Goal: Task Accomplishment & Management: Complete application form

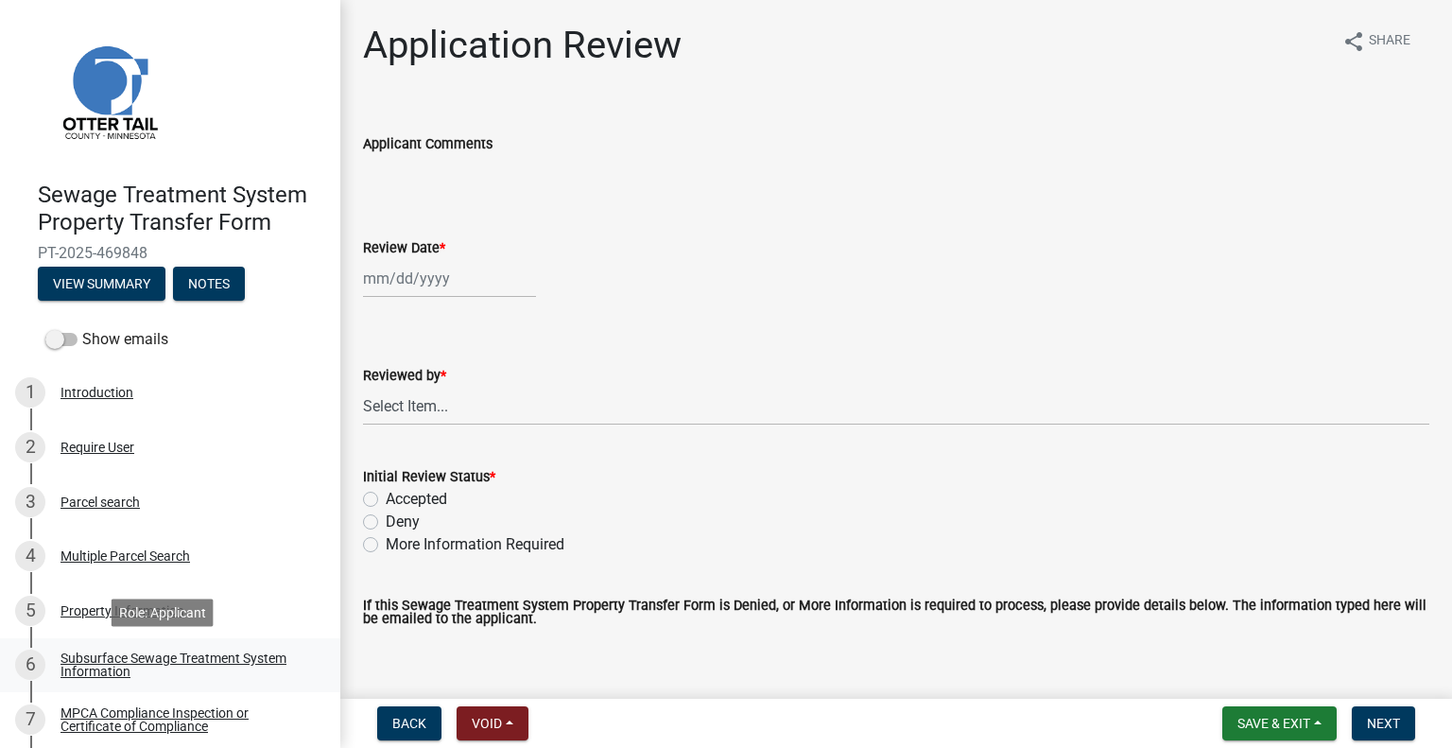
click at [255, 642] on link "6 Subsurface Sewage Treatment System Information" at bounding box center [170, 665] width 340 height 55
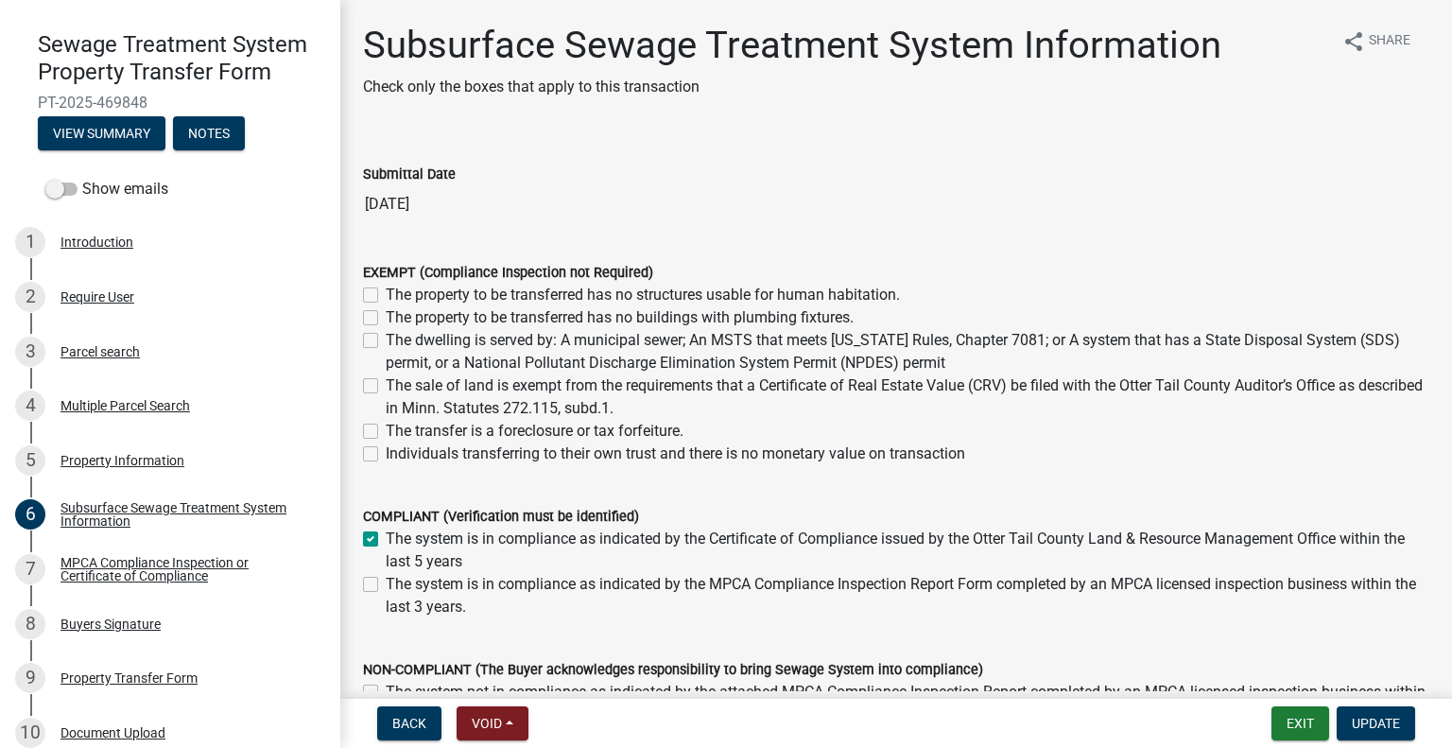
scroll to position [170, 0]
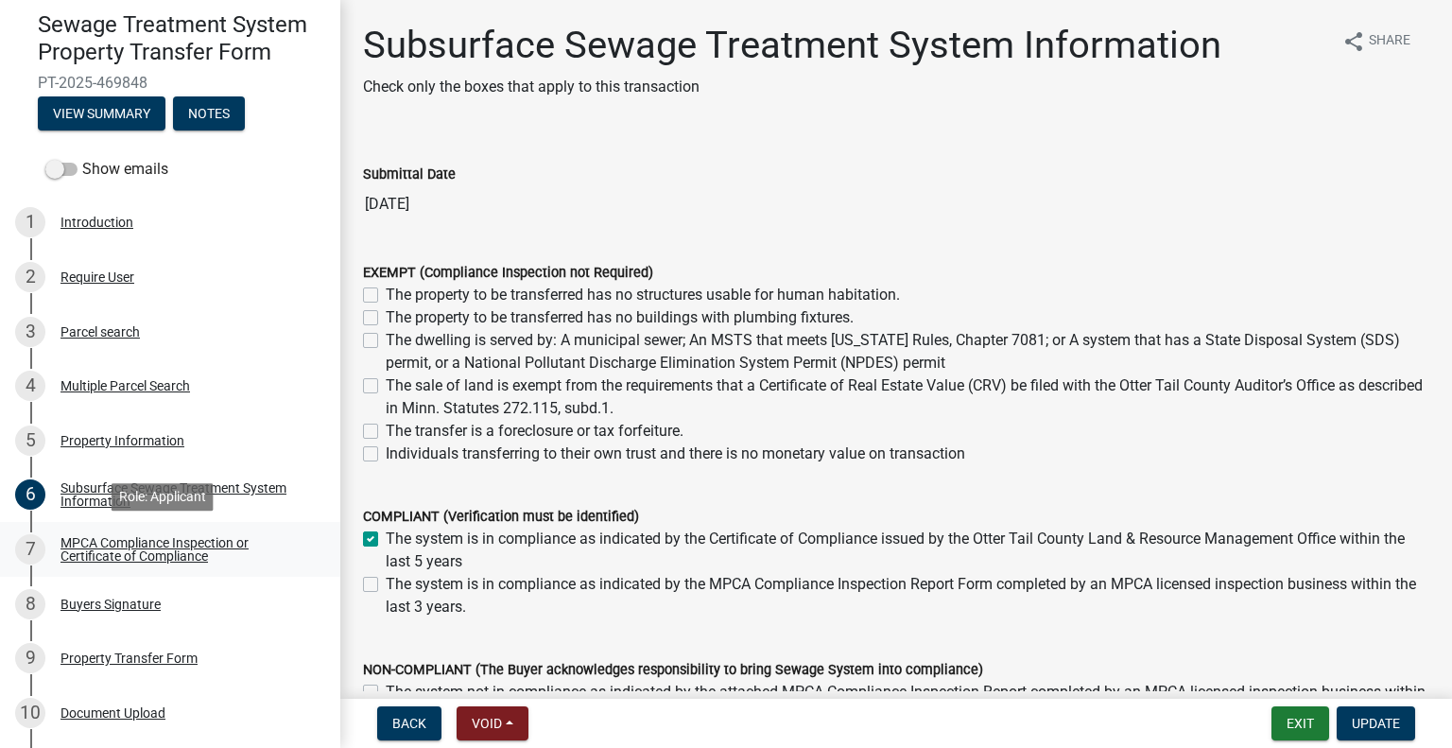
click at [185, 556] on div "MPCA Compliance Inspection or Certificate of Compliance" at bounding box center [185, 549] width 250 height 26
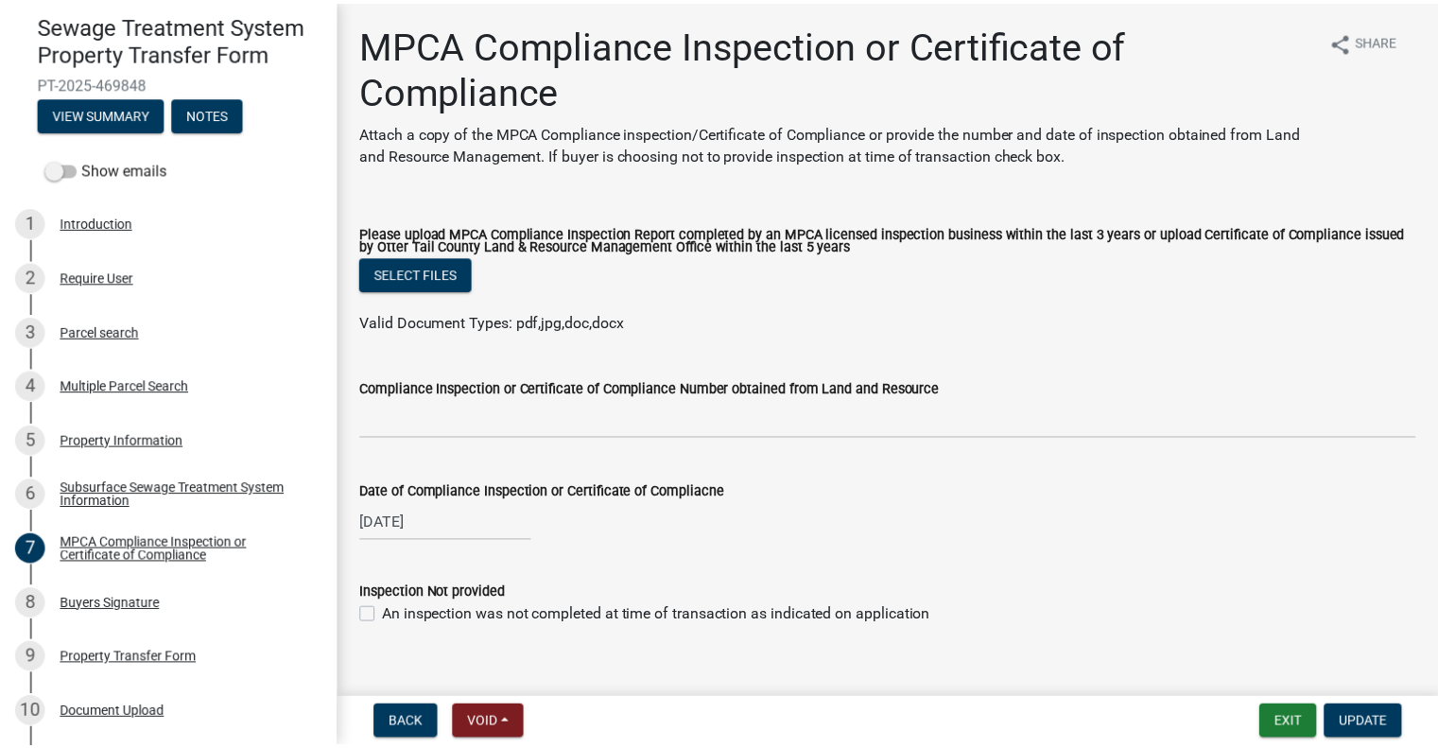
scroll to position [278, 0]
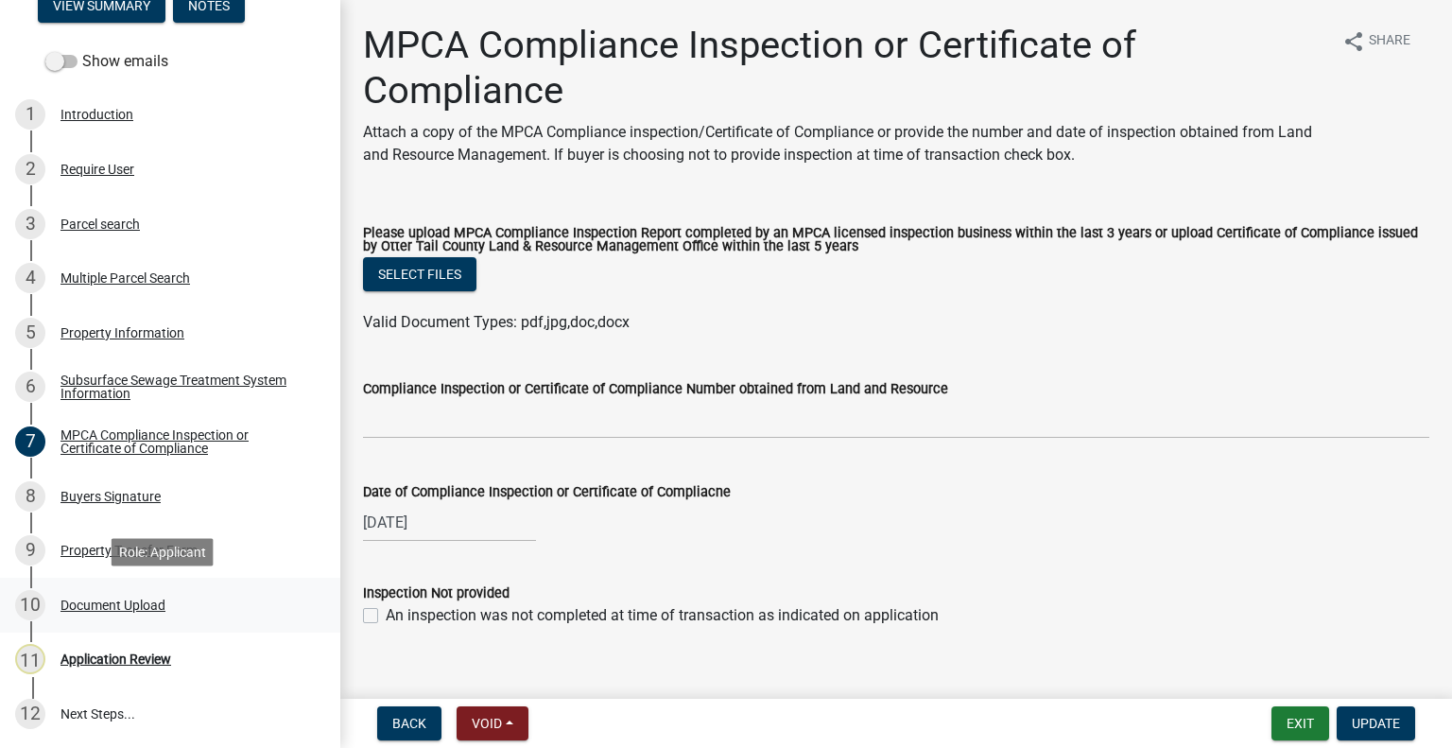
click at [162, 600] on div "Document Upload" at bounding box center [112, 604] width 105 height 13
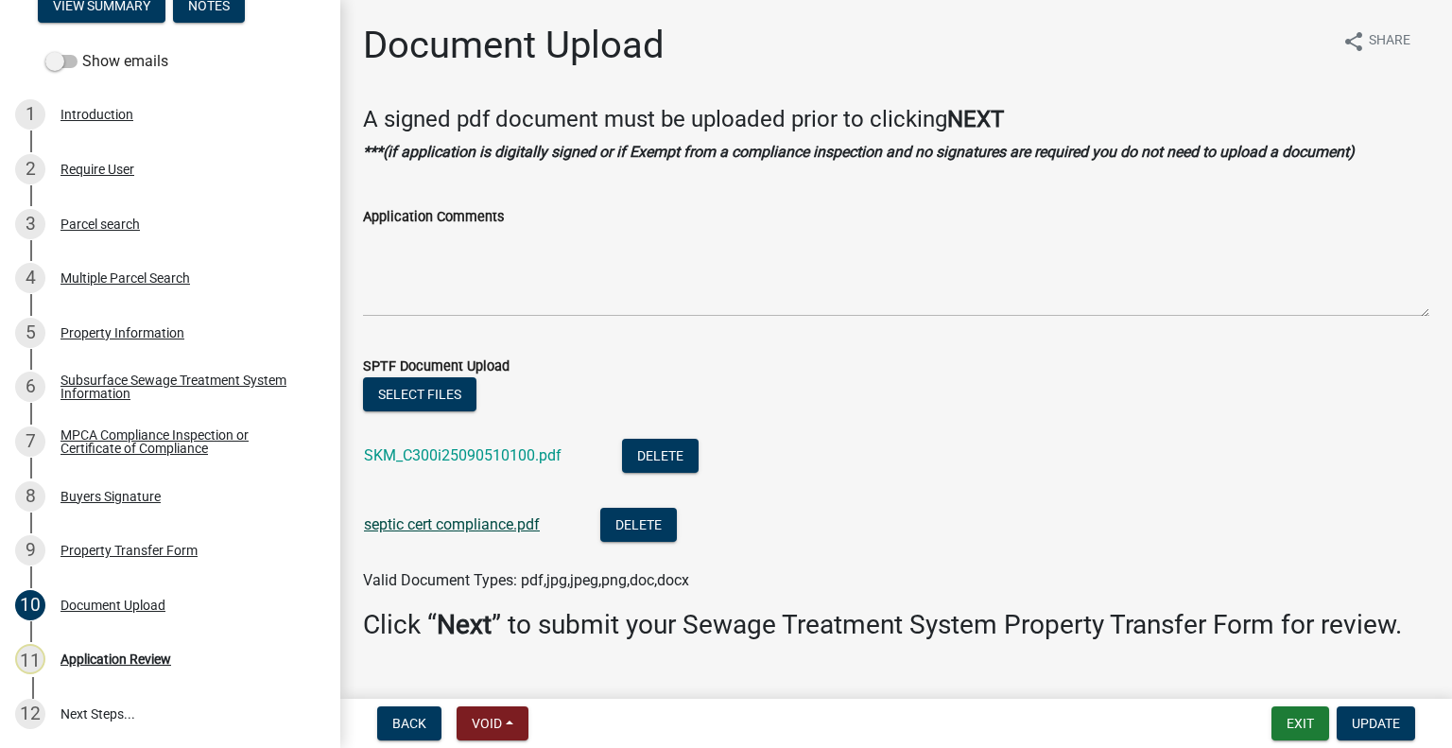
click at [491, 526] on link "septic cert compliance.pdf" at bounding box center [452, 524] width 176 height 18
click at [152, 594] on div "10 Document Upload" at bounding box center [162, 605] width 295 height 30
click at [456, 452] on link "SKM_C300i25090510100.pdf" at bounding box center [463, 455] width 198 height 18
click at [157, 223] on div "3 Parcel search" at bounding box center [162, 224] width 295 height 30
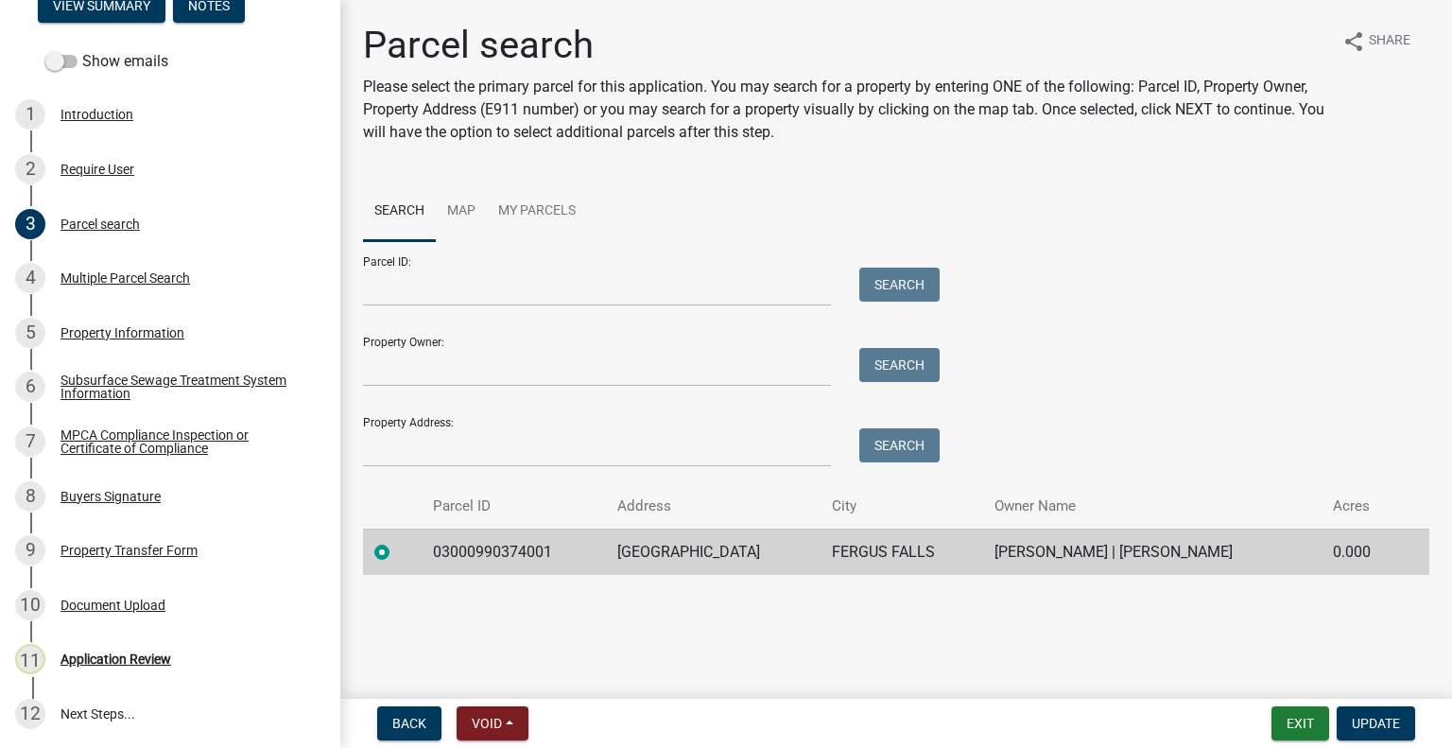
click at [472, 556] on td "03000990374001" at bounding box center [513, 551] width 183 height 46
copy td "03000990374001"
click at [199, 656] on div "11 Application Review" at bounding box center [162, 659] width 295 height 30
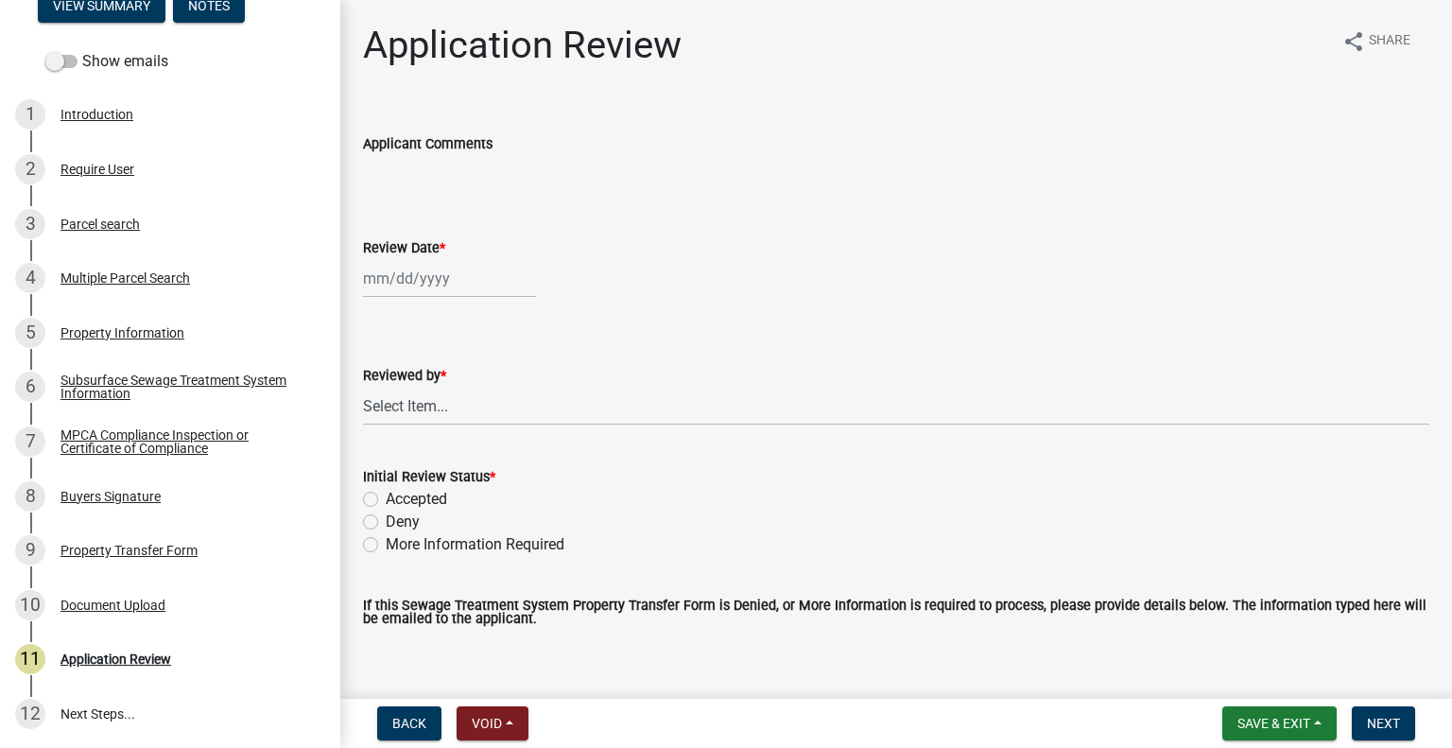
click at [447, 266] on div at bounding box center [449, 278] width 173 height 39
select select "9"
select select "2025"
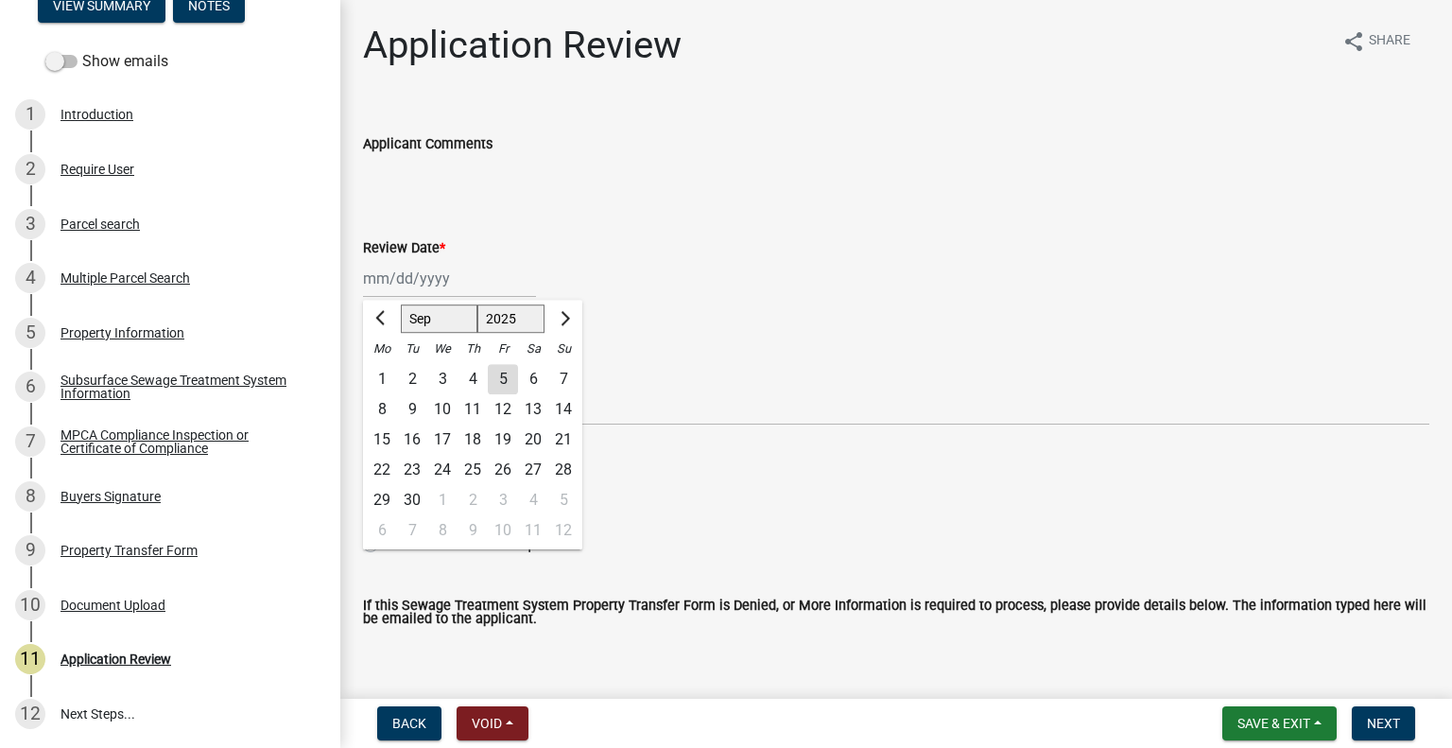
drag, startPoint x: 503, startPoint y: 375, endPoint x: 504, endPoint y: 385, distance: 9.5
click at [504, 375] on div "5" at bounding box center [503, 379] width 30 height 30
type input "09/05/2025"
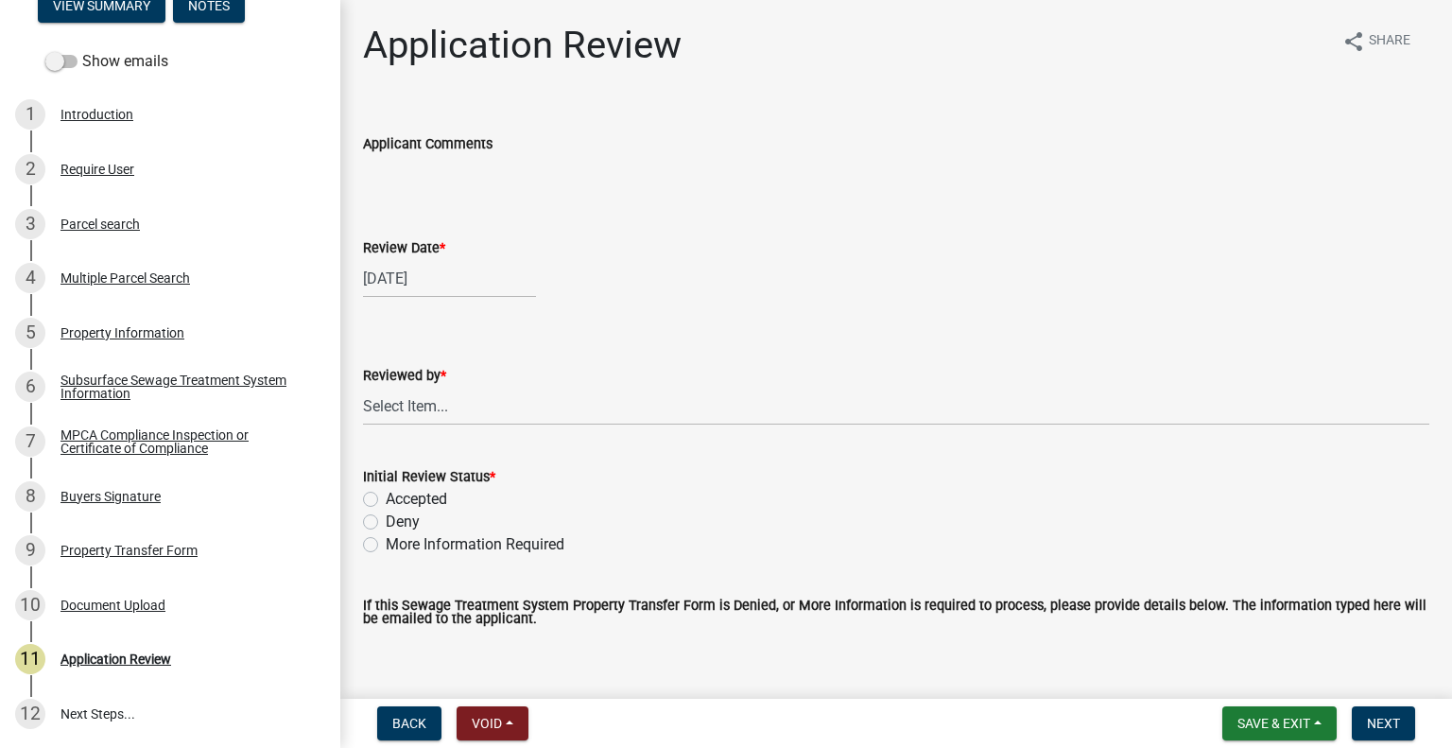
click at [480, 436] on wm-data-entity-input "Reviewed by * Select Item... Alexis Newark Amy Busko Andrea Perales Brittany To…" at bounding box center [896, 379] width 1066 height 128
drag, startPoint x: 477, startPoint y: 422, endPoint x: 476, endPoint y: 403, distance: 19.9
click at [477, 422] on select "Select Item... Alexis Newark Amy Busko Andrea Perales Brittany Tollefson Christ…" at bounding box center [896, 406] width 1066 height 39
click at [363, 387] on select "Select Item... Alexis Newark Amy Busko Andrea Perales Brittany Tollefson Christ…" at bounding box center [896, 406] width 1066 height 39
select select "2217fab6-25d2-4df2-8e35-18ddd05e0fe8"
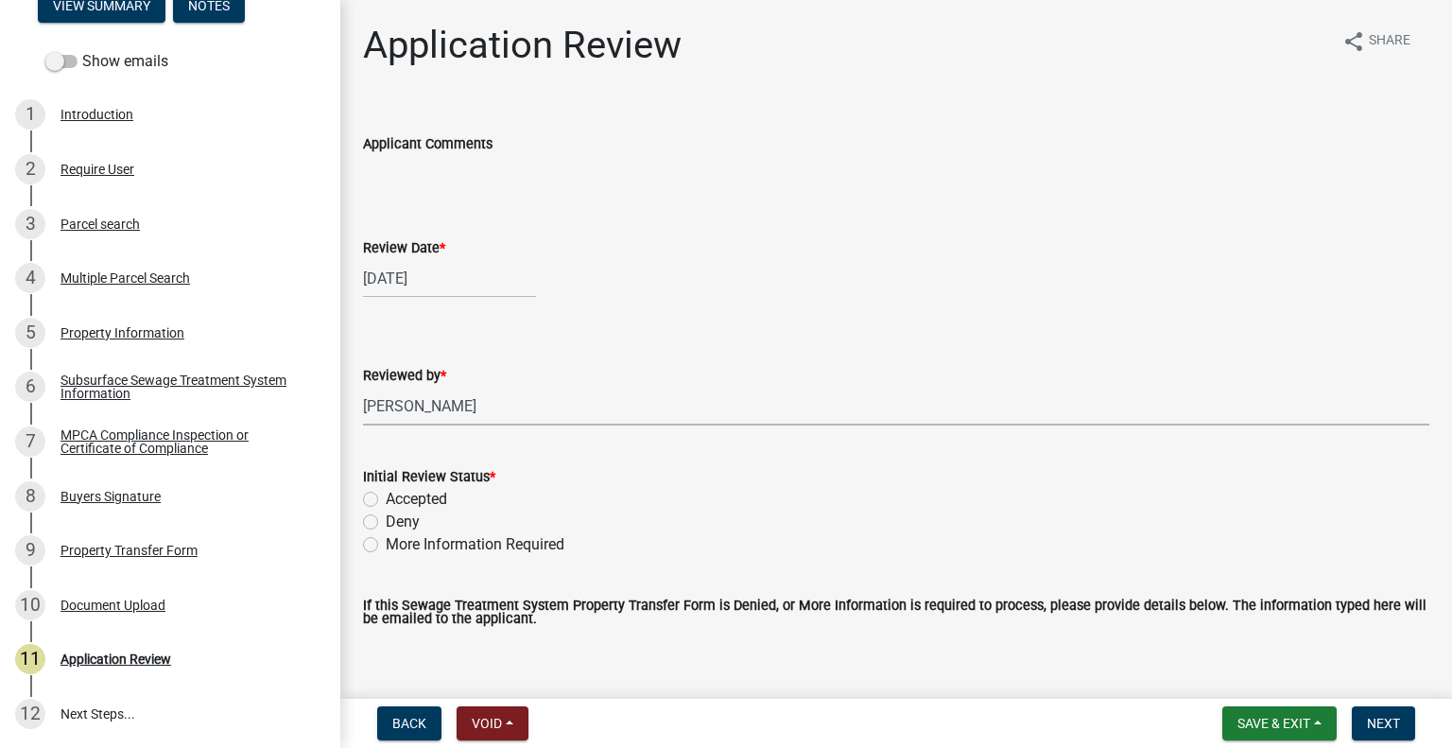
click at [425, 504] on label "Accepted" at bounding box center [416, 499] width 61 height 23
click at [398, 500] on input "Accepted" at bounding box center [392, 494] width 12 height 12
radio input "true"
click at [1384, 717] on span "Next" at bounding box center [1383, 722] width 33 height 15
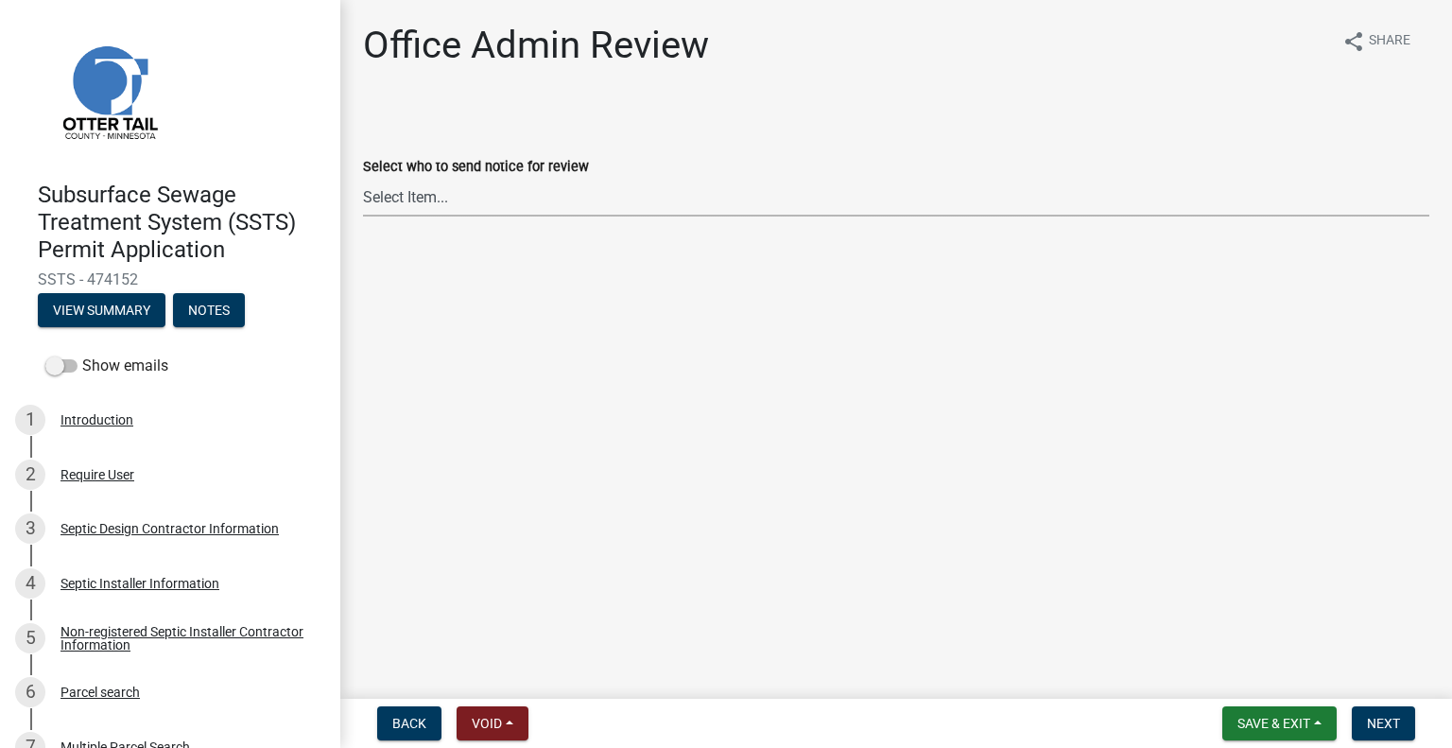
drag, startPoint x: 495, startPoint y: 194, endPoint x: 496, endPoint y: 211, distance: 17.0
click at [495, 194] on select "Select Item... Alexis Newark (anewark@ottertailcounty.gov) Amy Busko (abusko@ot…" at bounding box center [896, 197] width 1066 height 39
click at [363, 178] on select "Select Item... Alexis Newark (anewark@ottertailcounty.gov) Amy Busko (abusko@ot…" at bounding box center [896, 197] width 1066 height 39
select select "587f38f5-c90e-4c12-9e10-d3e23909bbca"
click at [1359, 715] on button "Next" at bounding box center [1383, 723] width 63 height 34
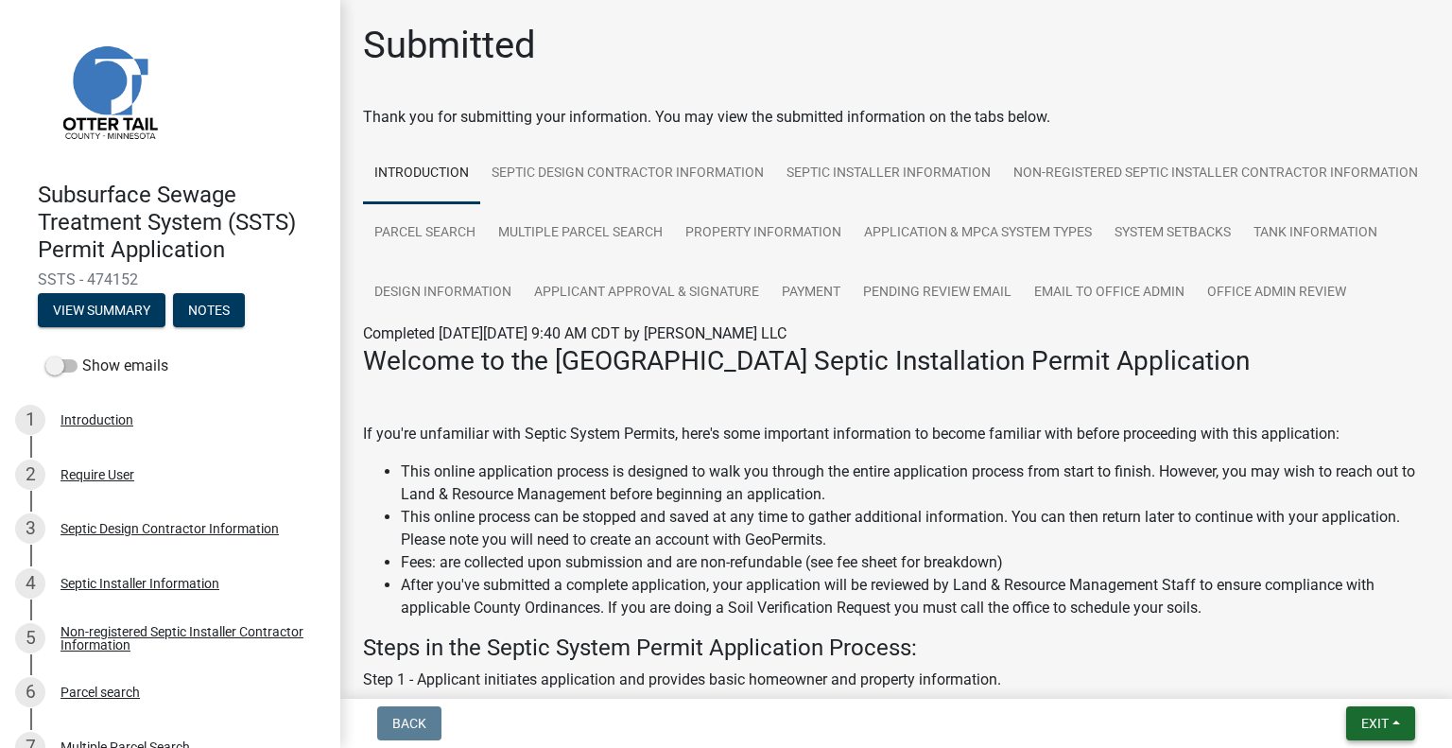
drag, startPoint x: 1407, startPoint y: 715, endPoint x: 1387, endPoint y: 710, distance: 20.4
click at [1406, 715] on button "Exit" at bounding box center [1380, 723] width 69 height 34
click at [1342, 675] on button "Save & Exit" at bounding box center [1340, 673] width 151 height 45
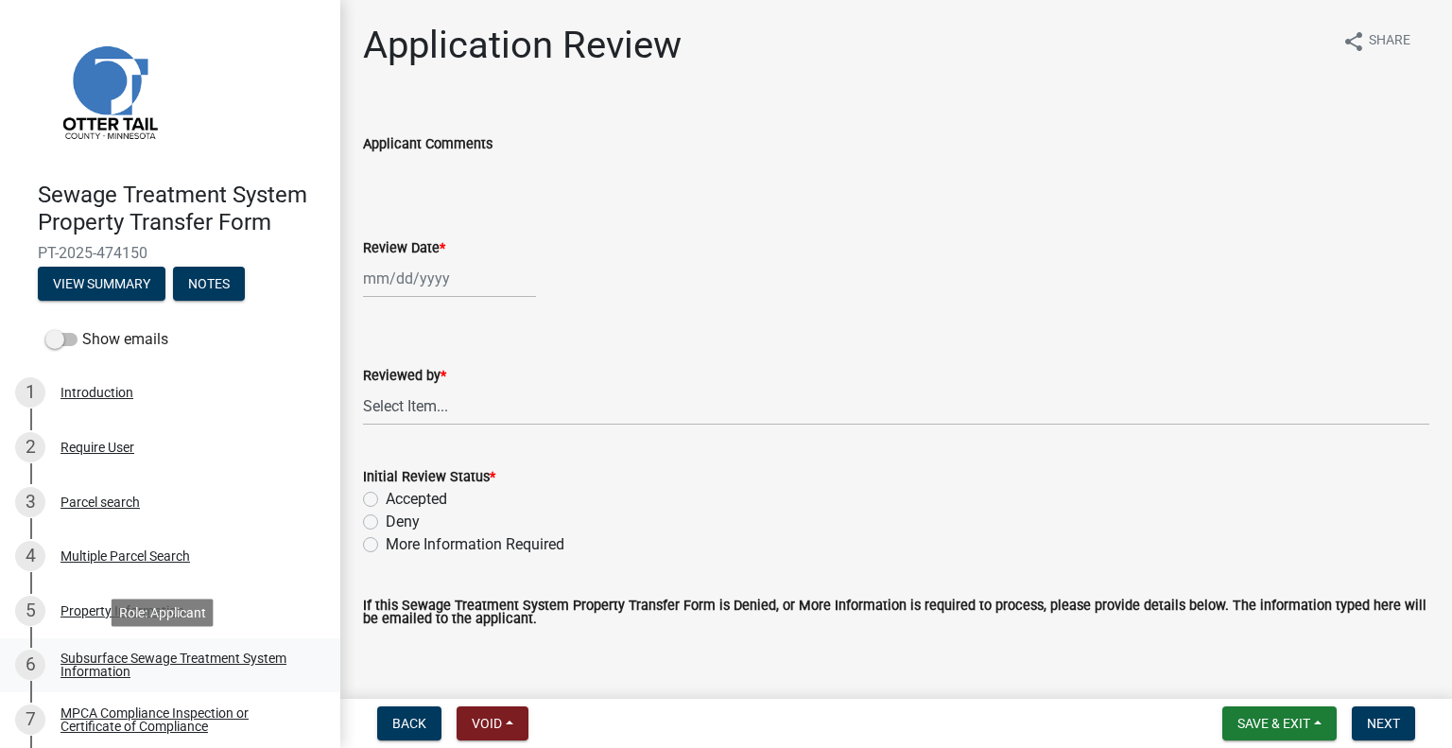
click at [275, 668] on div "Subsurface Sewage Treatment System Information" at bounding box center [185, 664] width 250 height 26
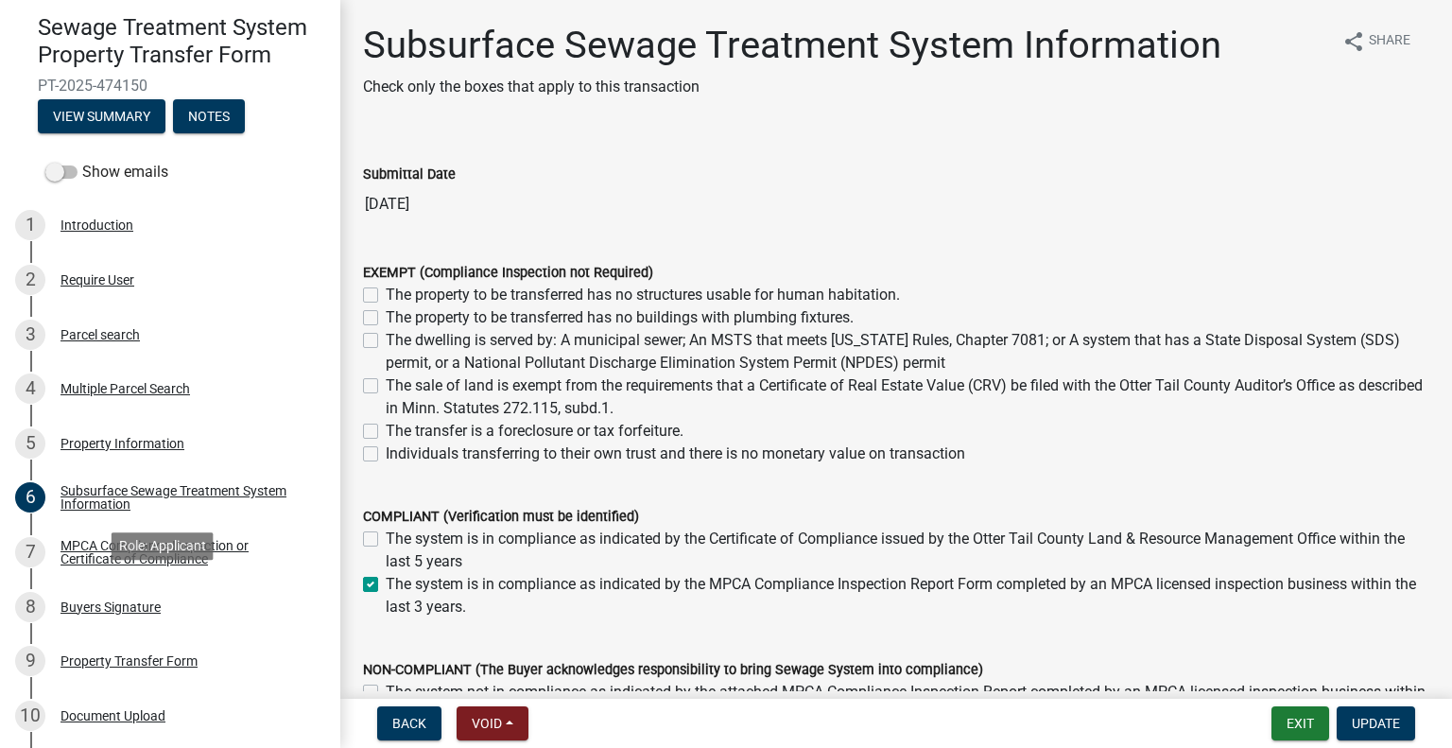
scroll to position [175, 0]
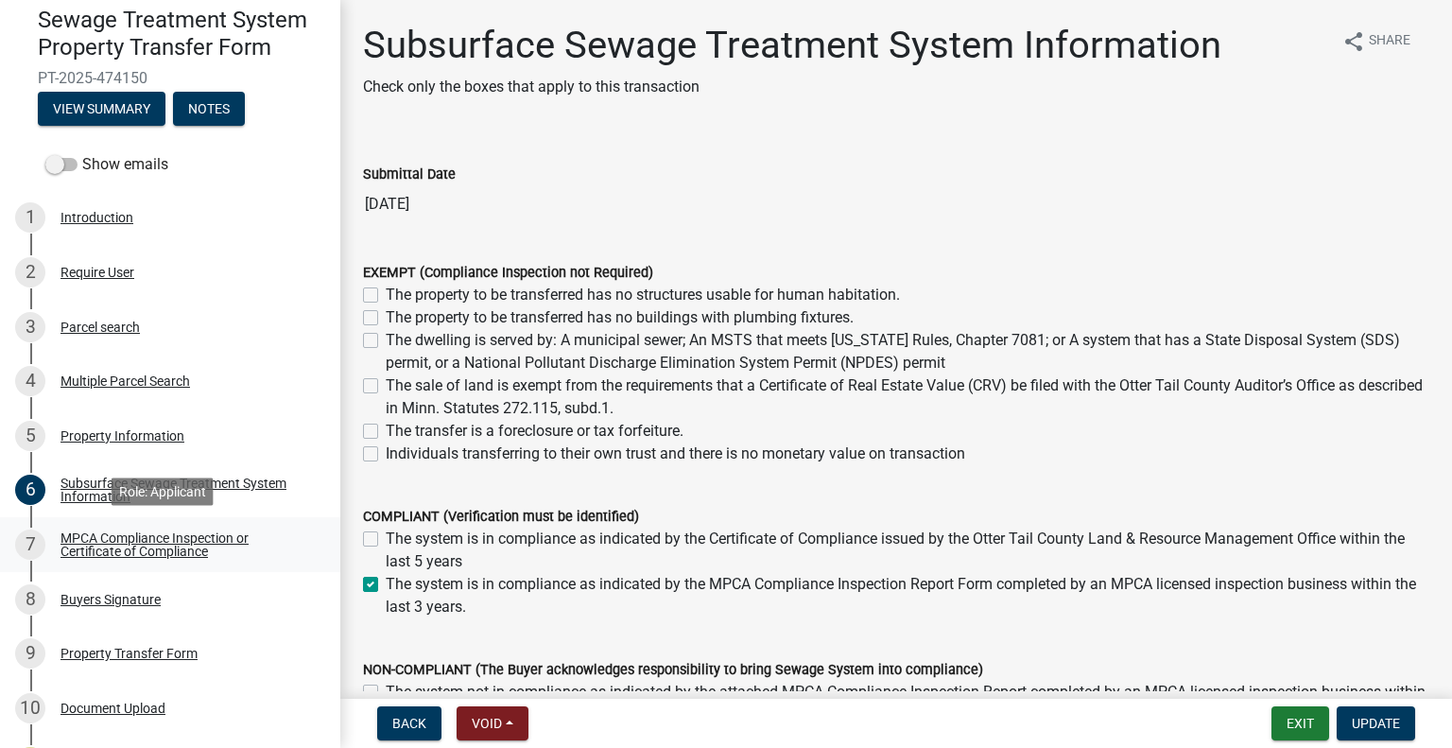
click at [237, 545] on div "MPCA Compliance Inspection or Certificate of Compliance" at bounding box center [185, 544] width 250 height 26
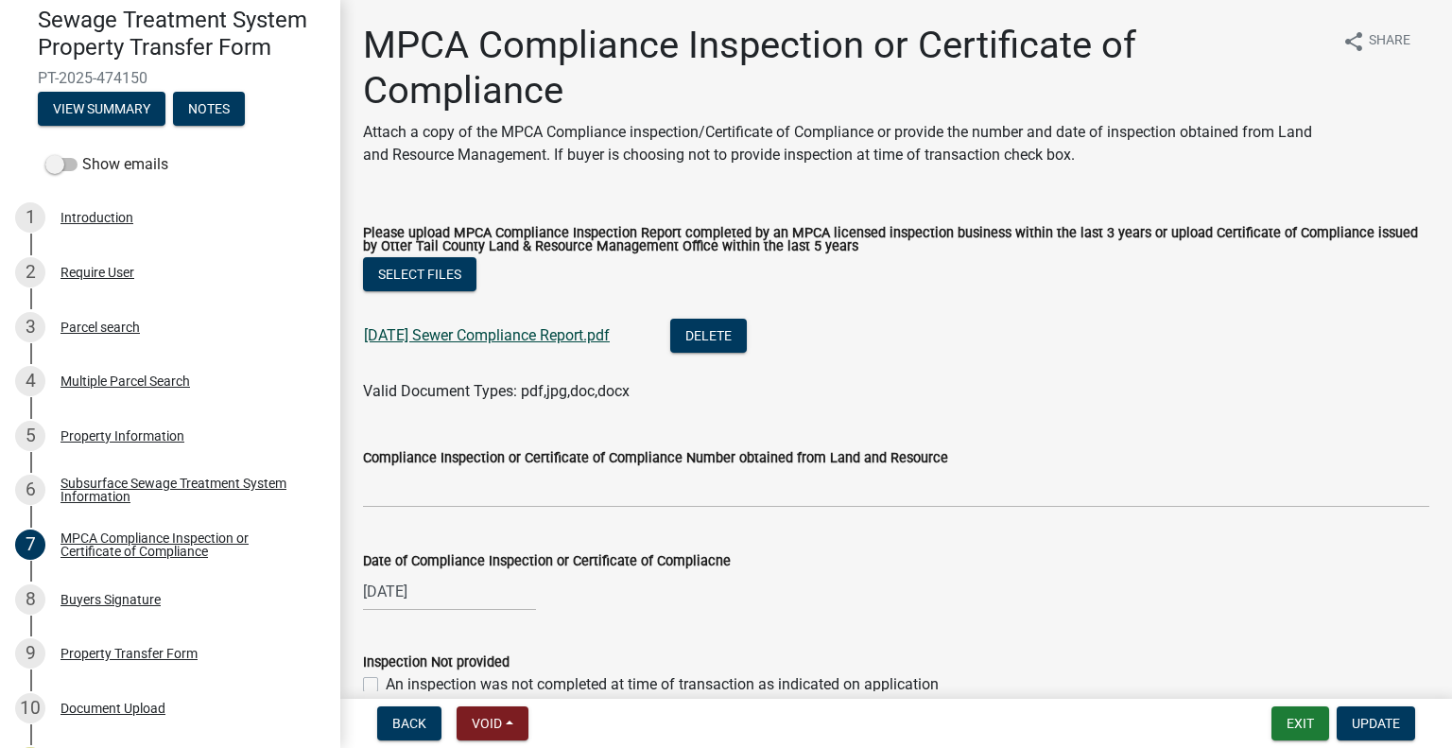
click at [514, 335] on link "2025-07-09 Sewer Compliance Report.pdf" at bounding box center [487, 335] width 246 height 18
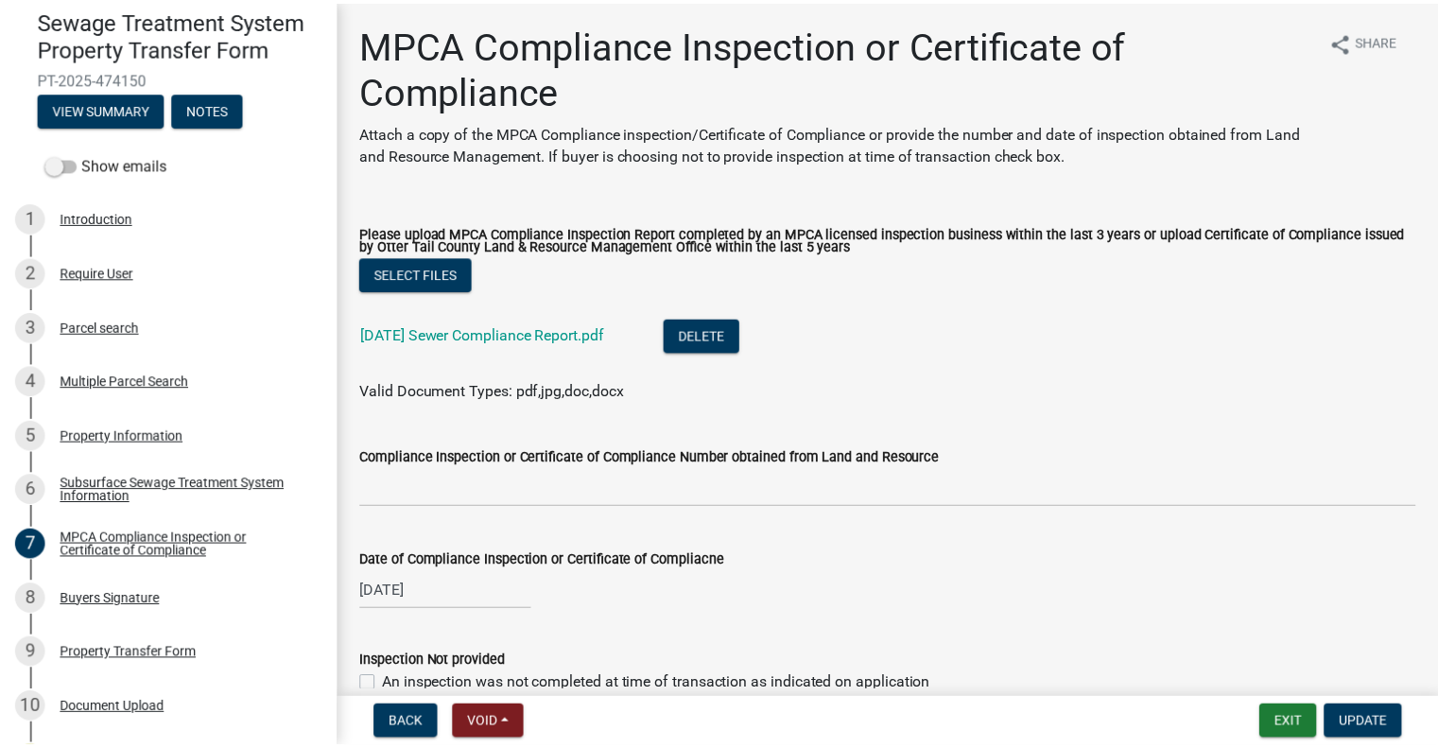
scroll to position [278, 0]
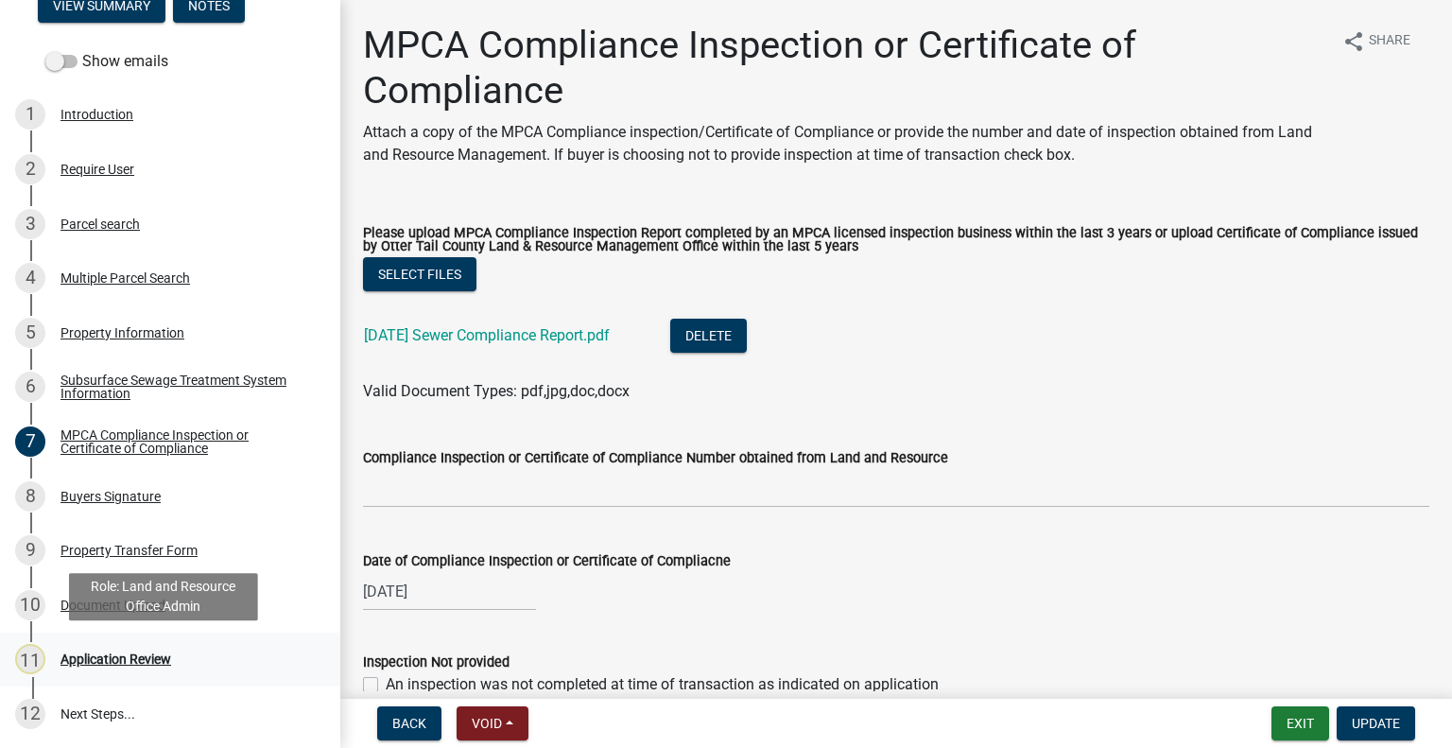
click at [136, 648] on div "11 Application Review" at bounding box center [162, 659] width 295 height 30
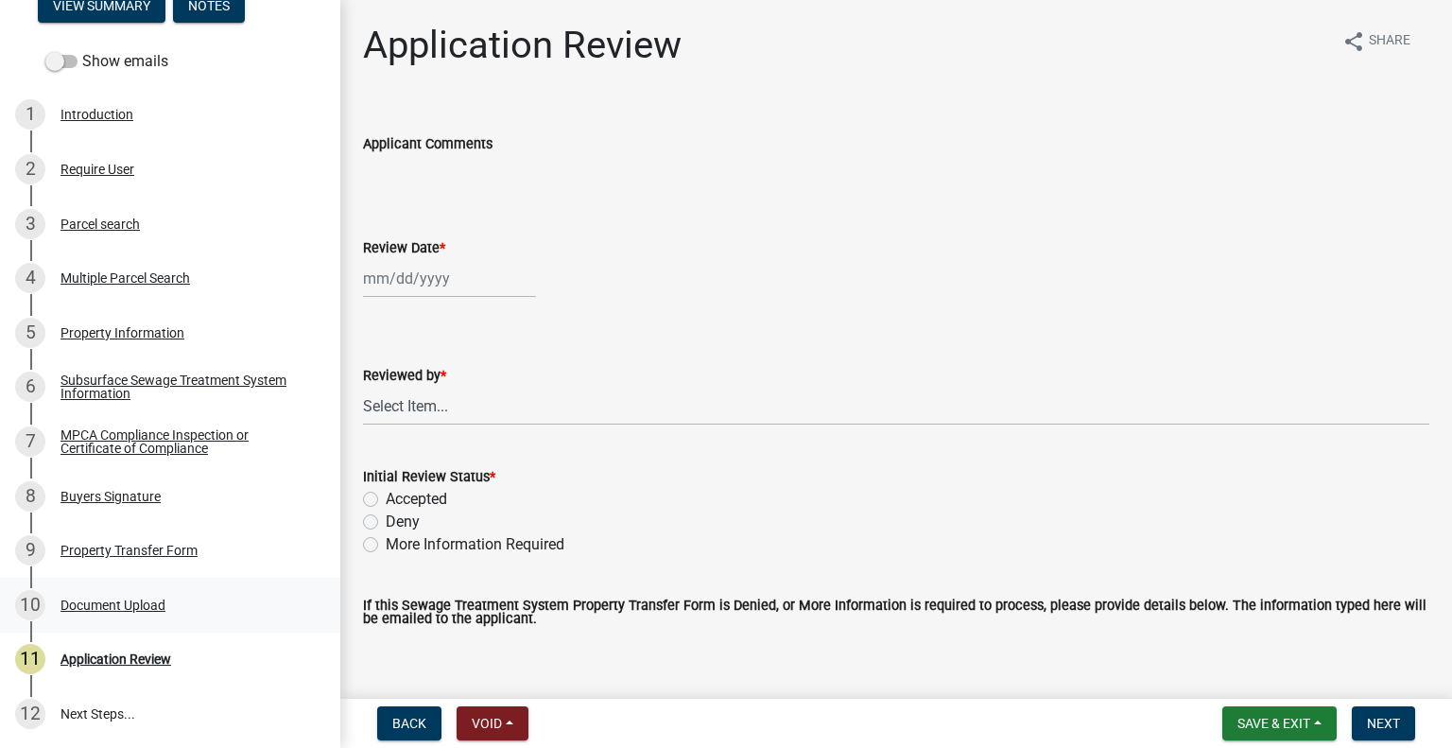
click at [144, 614] on div "10 Document Upload" at bounding box center [162, 605] width 295 height 30
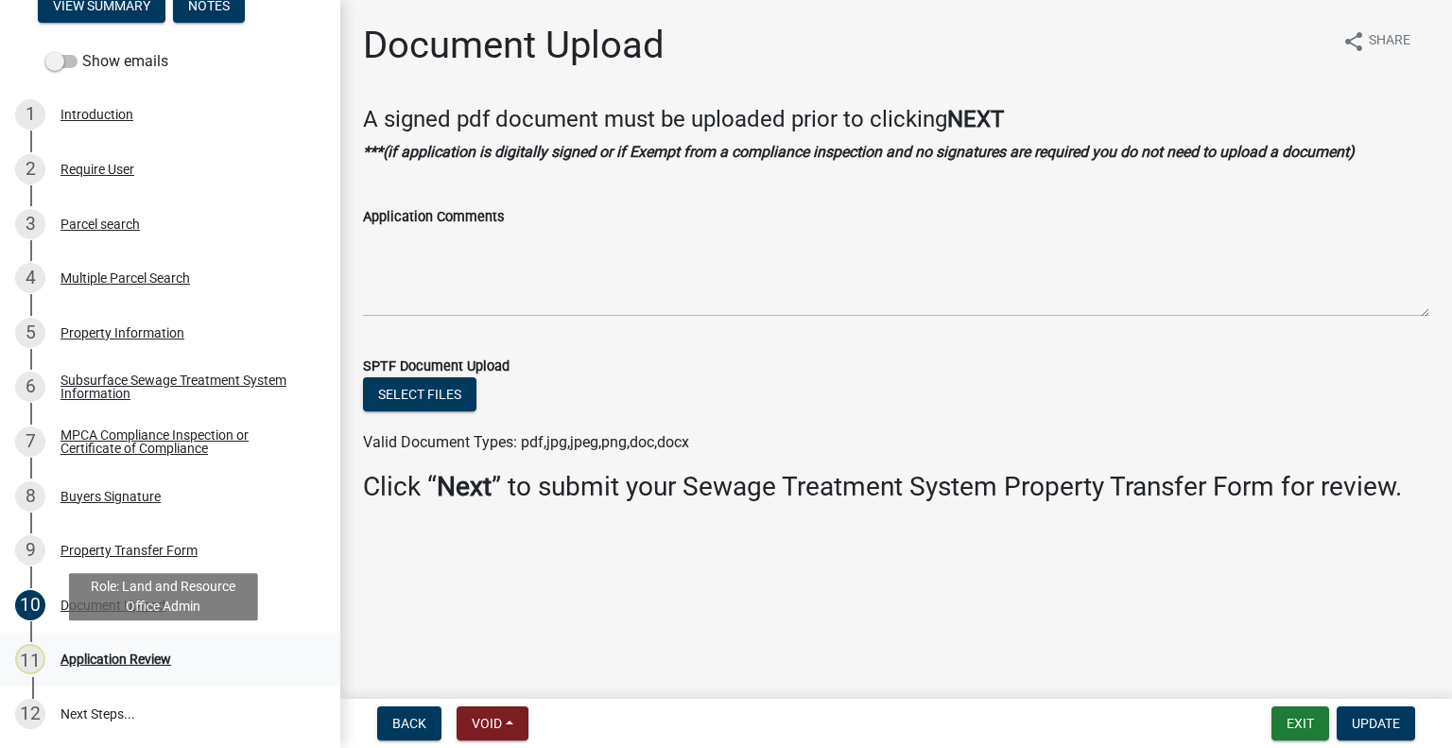
click at [157, 646] on div "11 Application Review" at bounding box center [162, 659] width 295 height 30
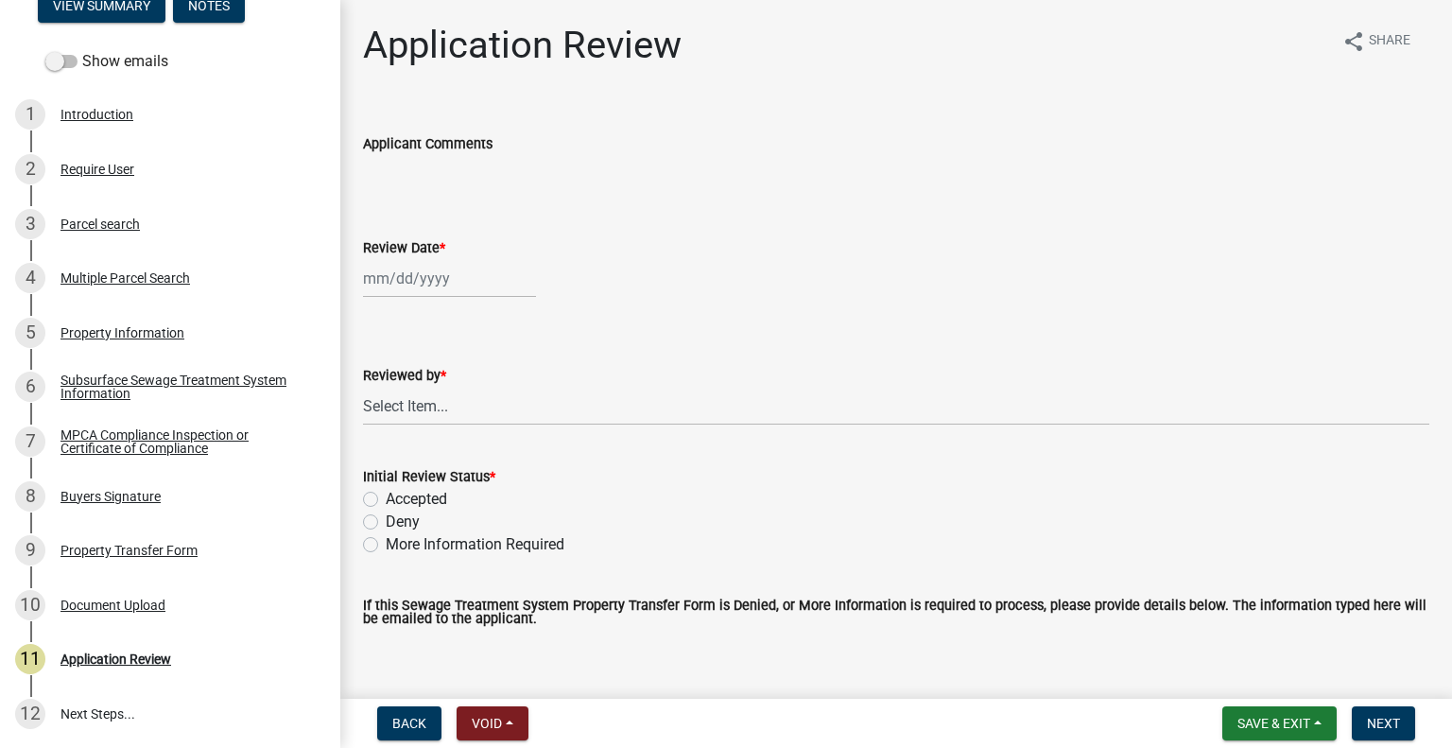
click at [422, 278] on div at bounding box center [449, 278] width 173 height 39
select select "9"
select select "2025"
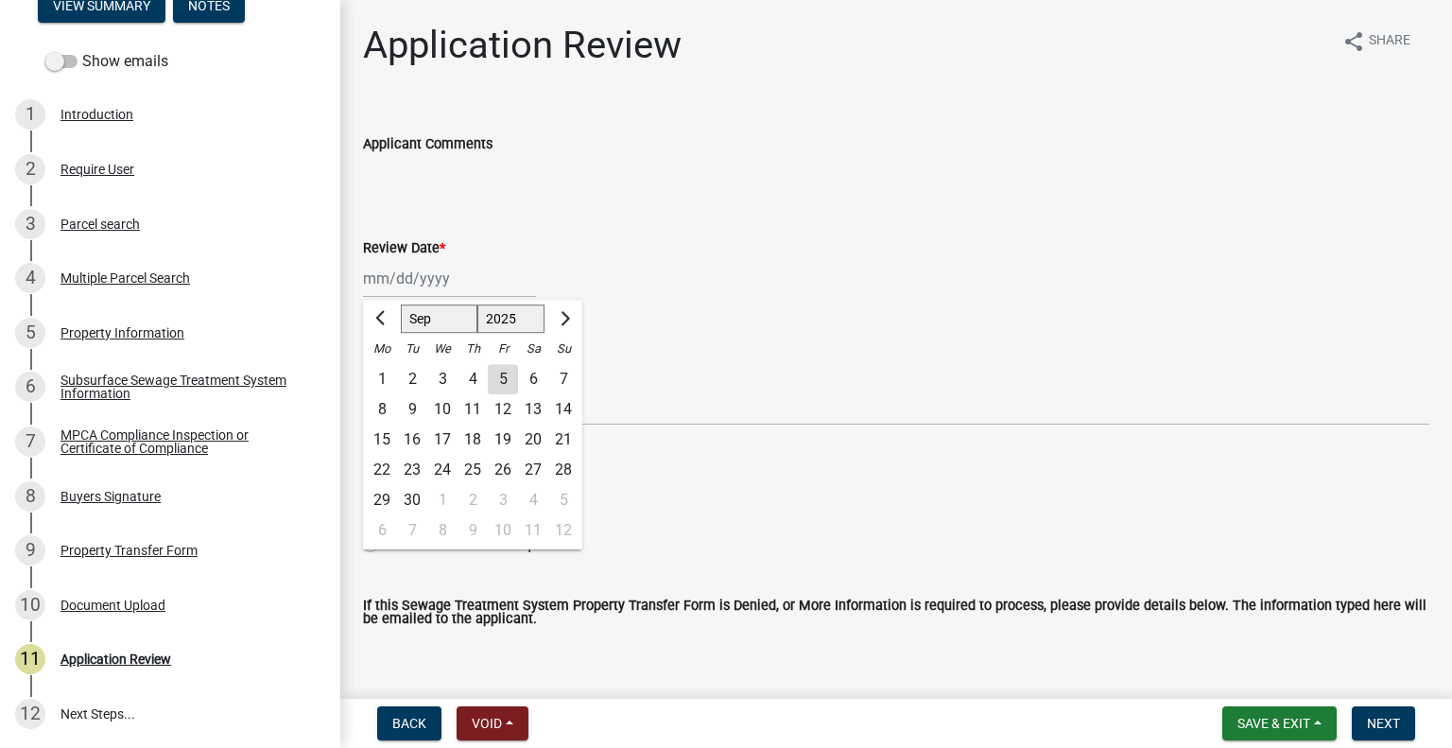
click at [500, 380] on div "5" at bounding box center [503, 379] width 30 height 30
type input "[DATE]"
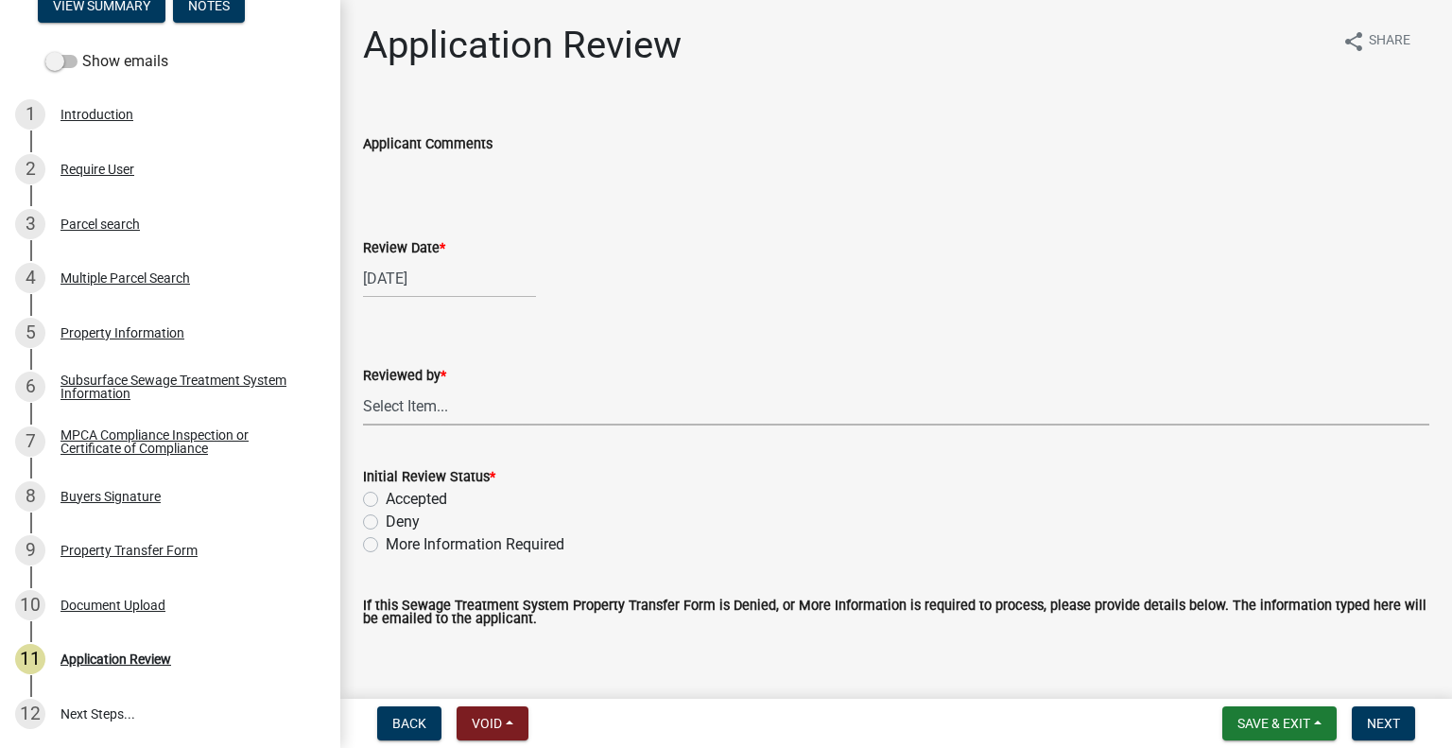
drag, startPoint x: 481, startPoint y: 411, endPoint x: 478, endPoint y: 390, distance: 21.0
click at [480, 411] on select "Select Item... [PERSON_NAME] [PERSON_NAME] [PERSON_NAME] [PERSON_NAME] [PERSON_…" at bounding box center [896, 406] width 1066 height 39
click at [363, 387] on select "Select Item... [PERSON_NAME] [PERSON_NAME] [PERSON_NAME] [PERSON_NAME] [PERSON_…" at bounding box center [896, 406] width 1066 height 39
select select "2217fab6-25d2-4df2-8e35-18ddd05e0fe8"
click at [441, 498] on label "Accepted" at bounding box center [416, 499] width 61 height 23
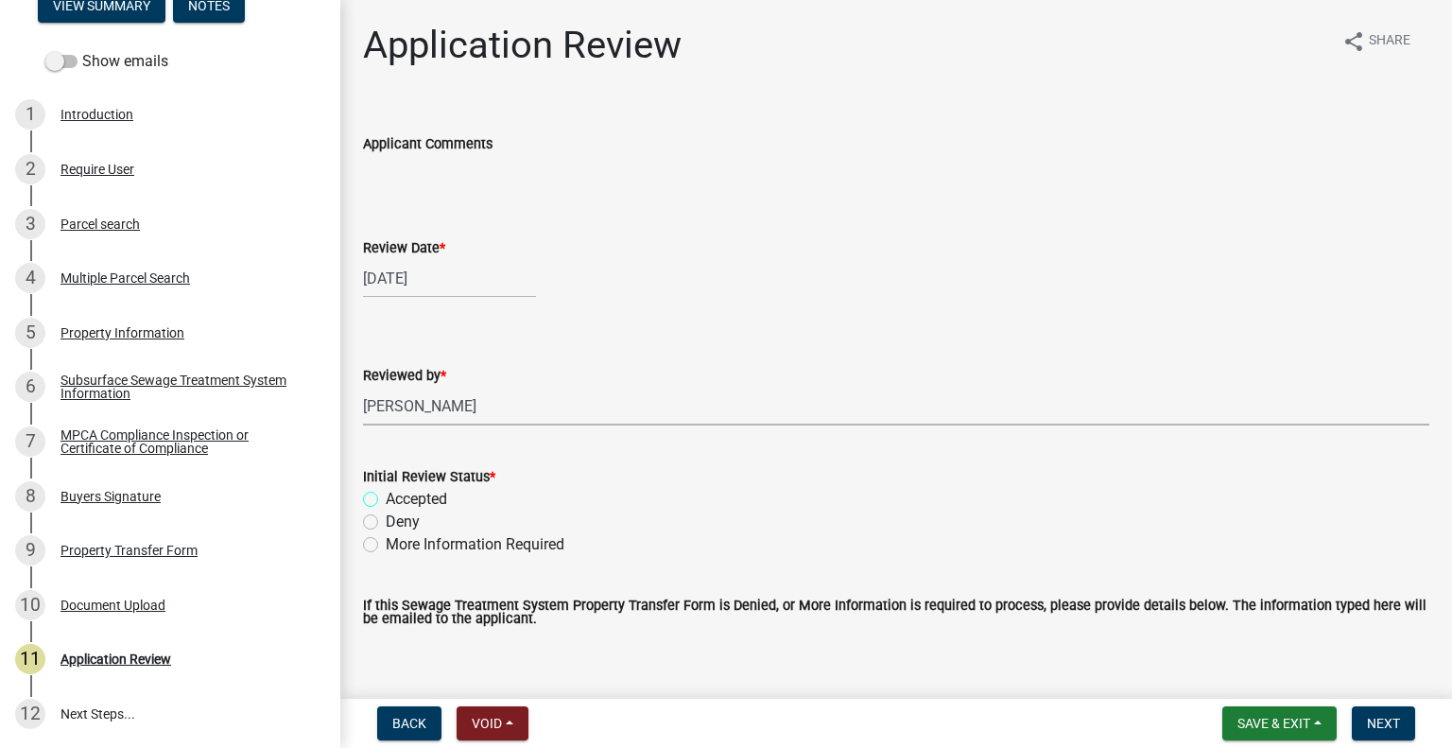
click at [398, 498] on input "Accepted" at bounding box center [392, 494] width 12 height 12
radio input "true"
click at [1387, 732] on button "Next" at bounding box center [1383, 723] width 63 height 34
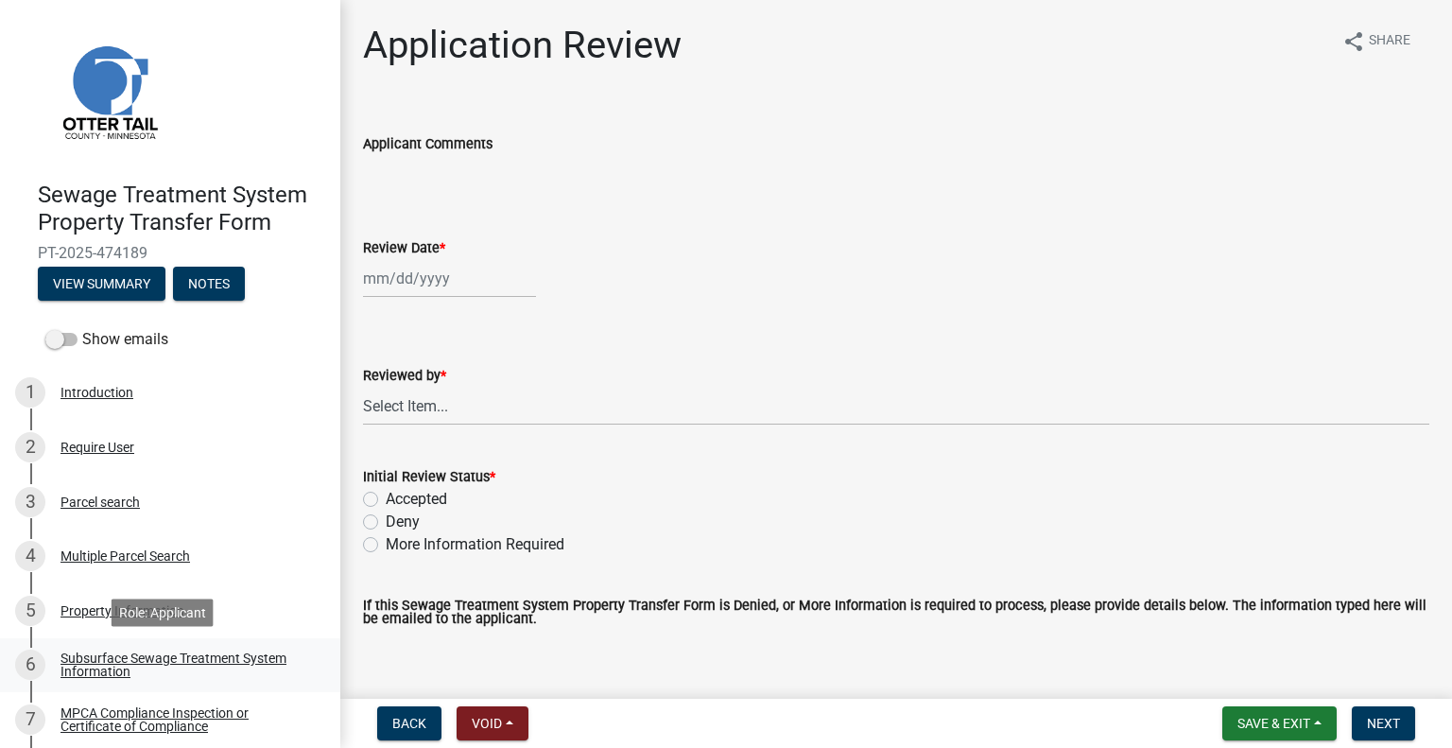
click at [171, 657] on div "Subsurface Sewage Treatment System Information" at bounding box center [185, 664] width 250 height 26
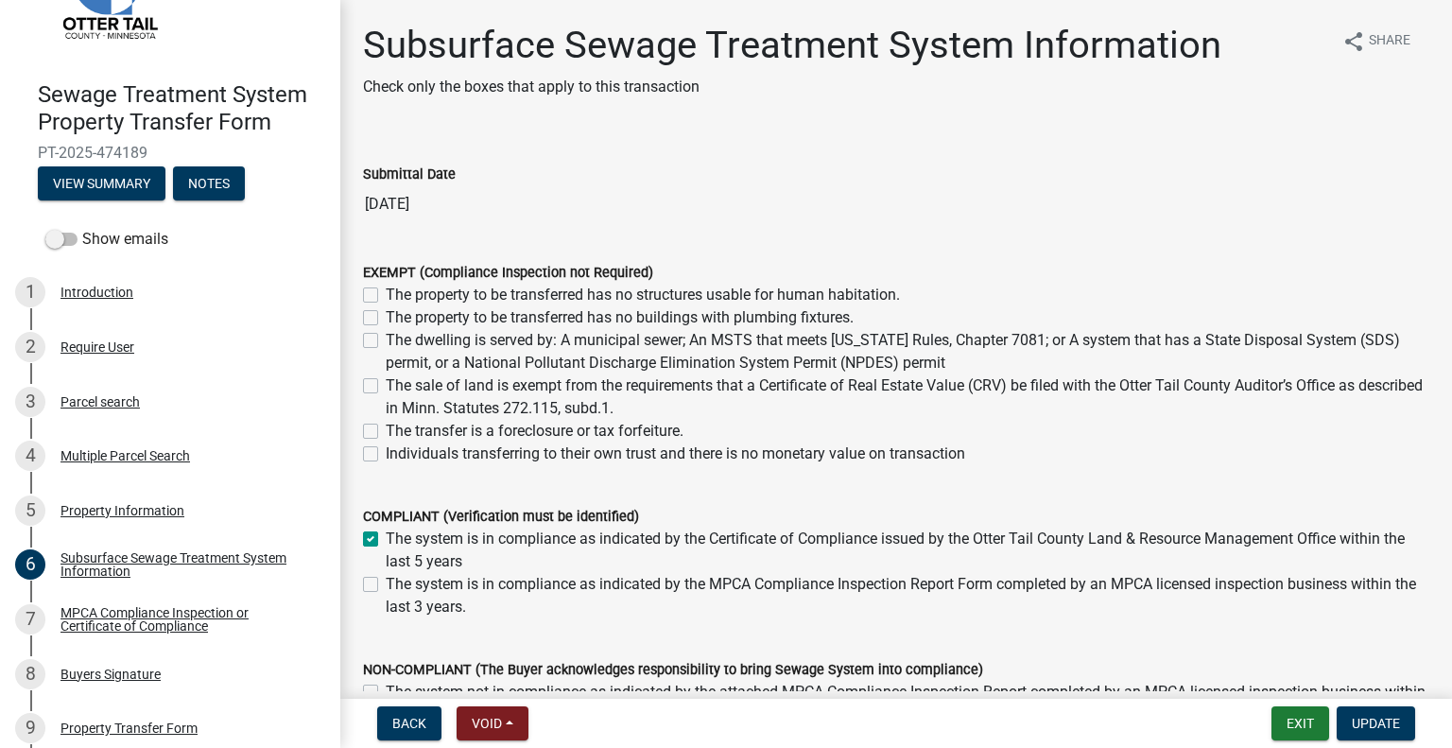
scroll to position [108, 0]
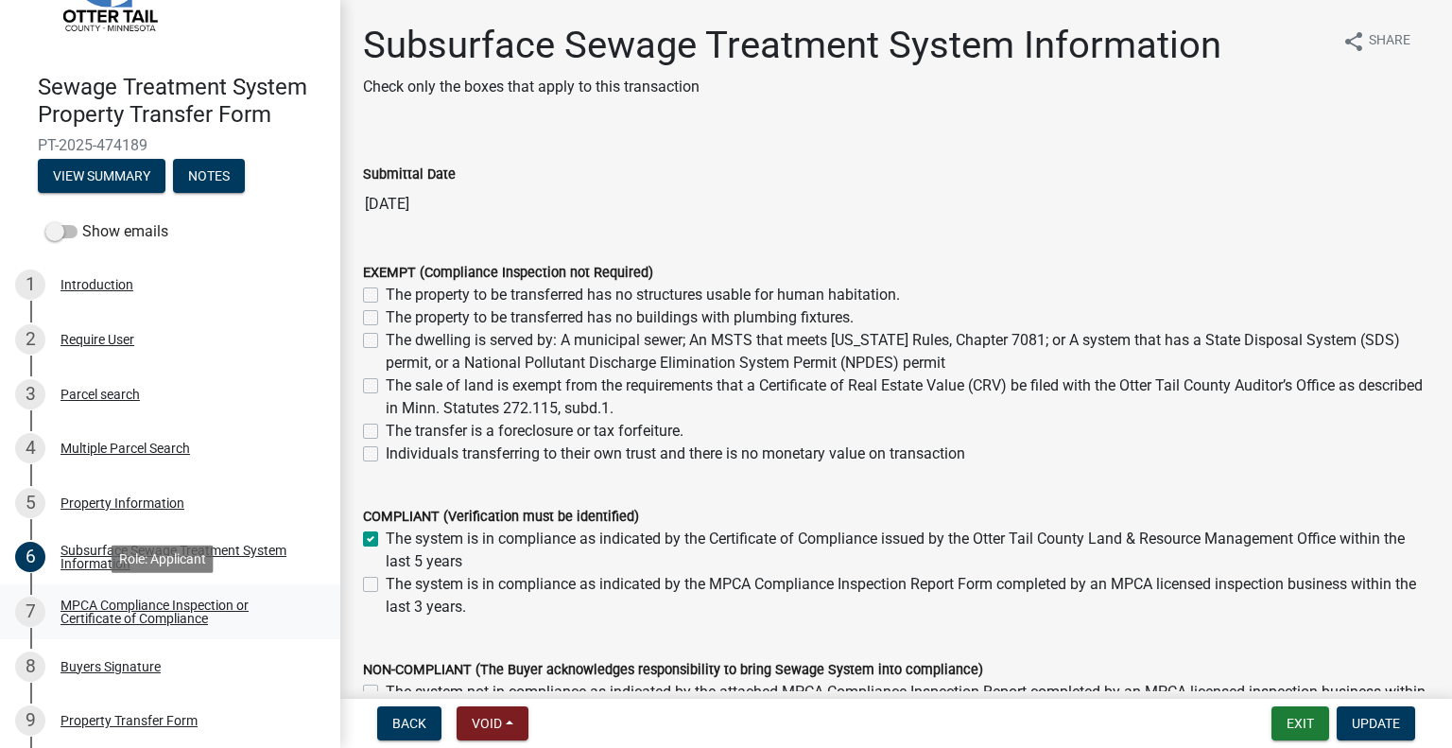
click at [171, 612] on div "MPCA Compliance Inspection or Certificate of Compliance" at bounding box center [185, 611] width 250 height 26
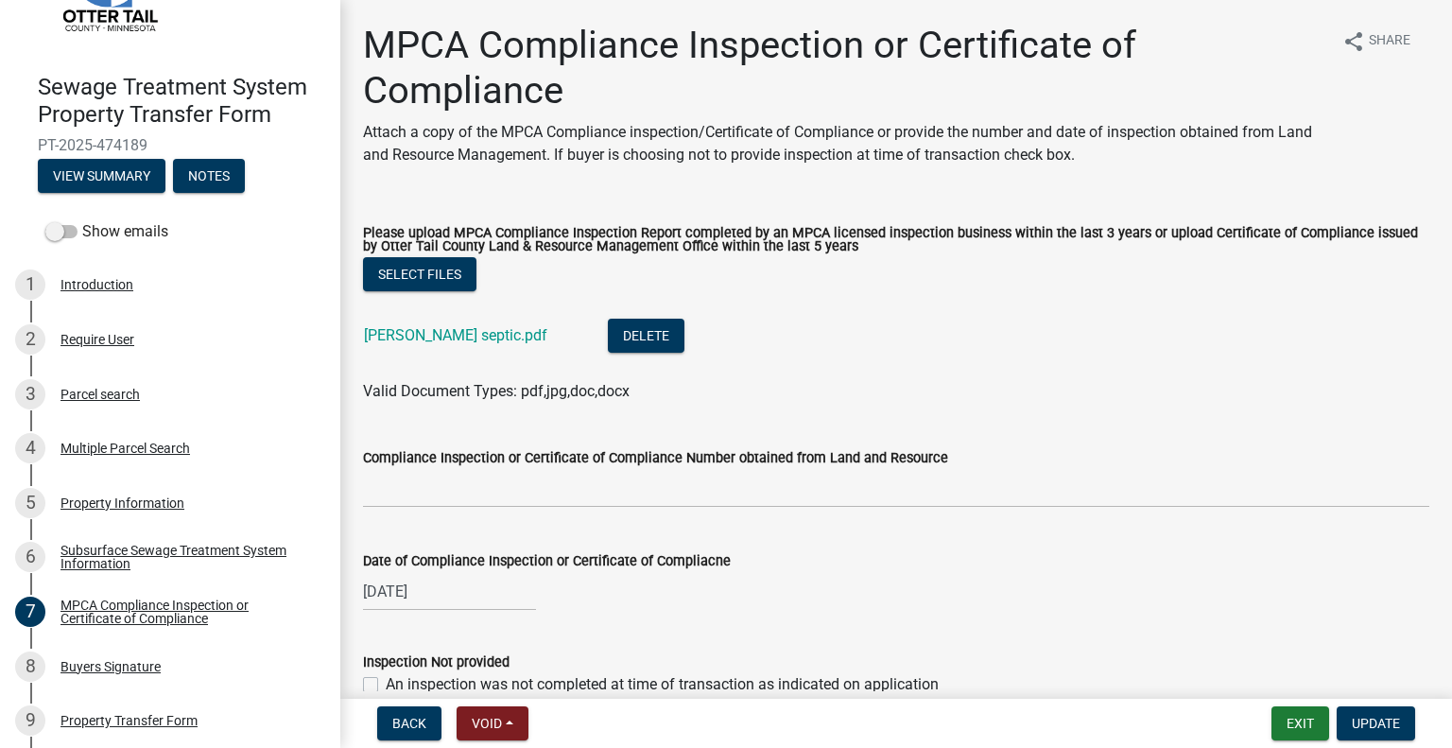
click at [408, 349] on div "howes septic.pdf" at bounding box center [471, 338] width 214 height 39
click at [422, 334] on link "howes septic.pdf" at bounding box center [455, 335] width 183 height 18
click at [397, 329] on link "howes septic.pdf" at bounding box center [455, 335] width 183 height 18
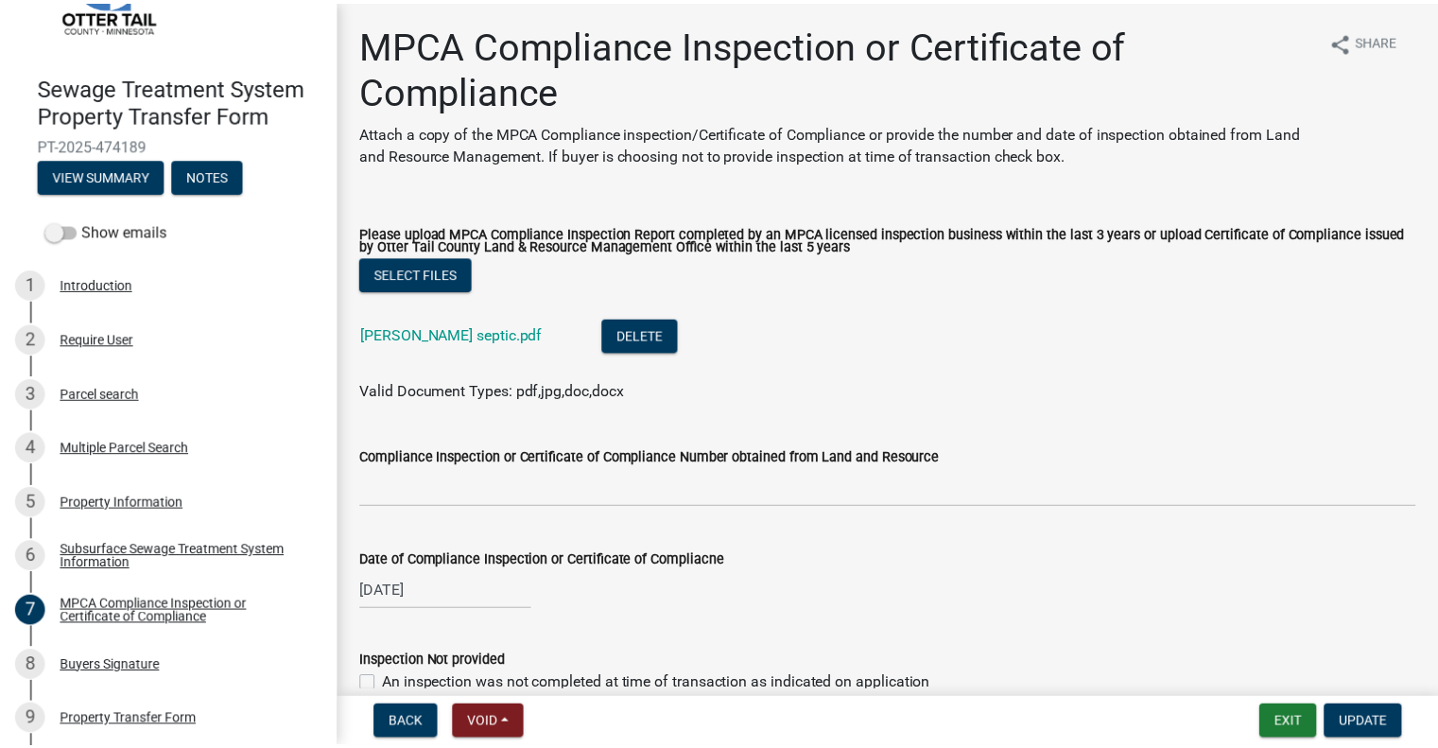
scroll to position [278, 0]
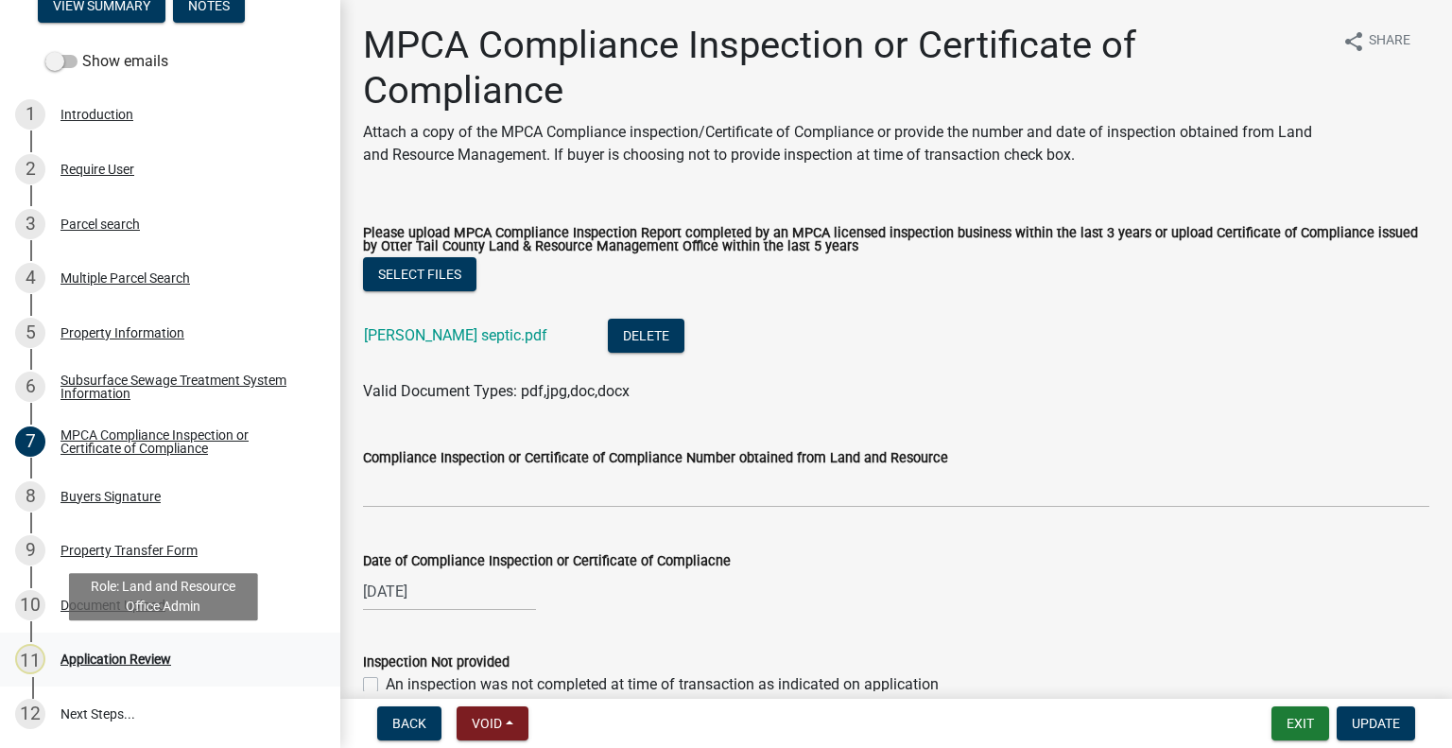
click at [193, 668] on div "11 Application Review" at bounding box center [162, 659] width 295 height 30
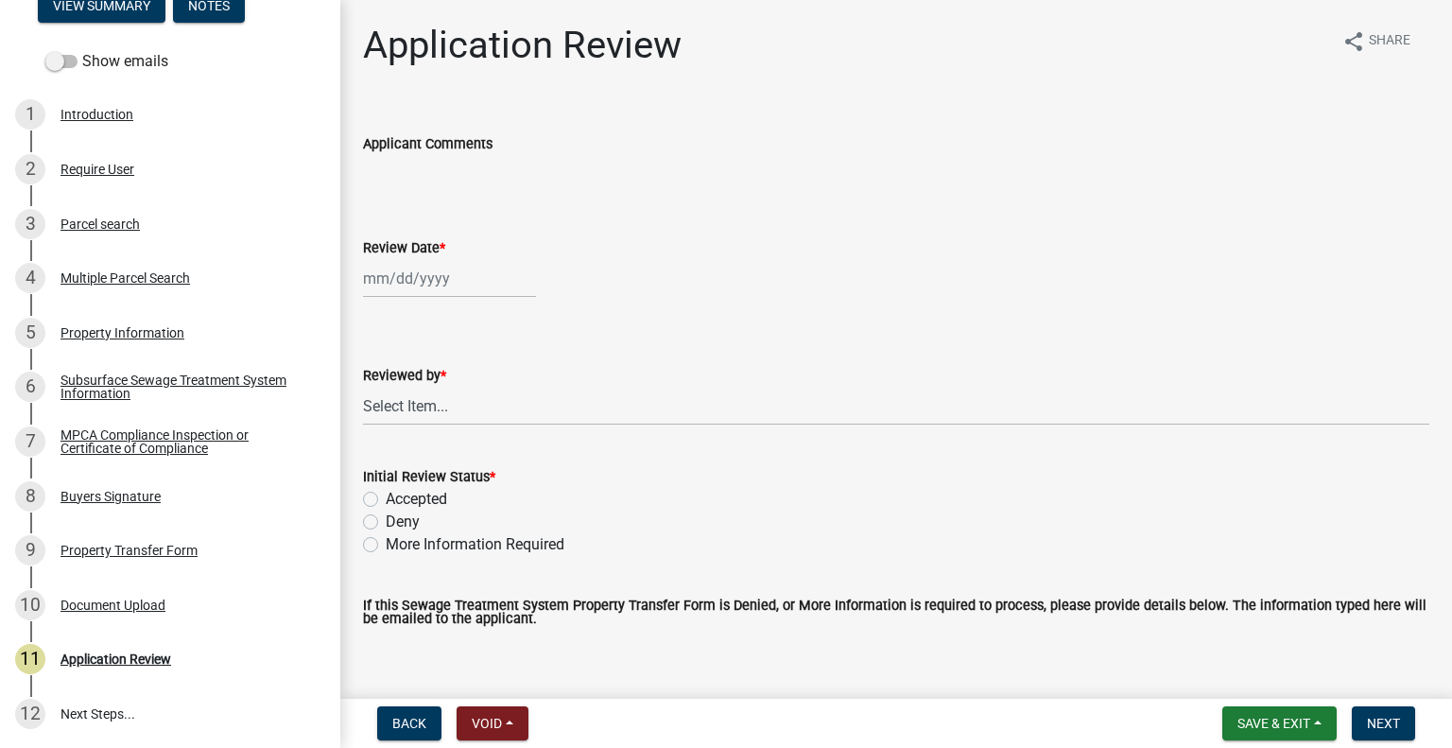
click at [448, 286] on div at bounding box center [449, 278] width 173 height 39
select select "9"
select select "2025"
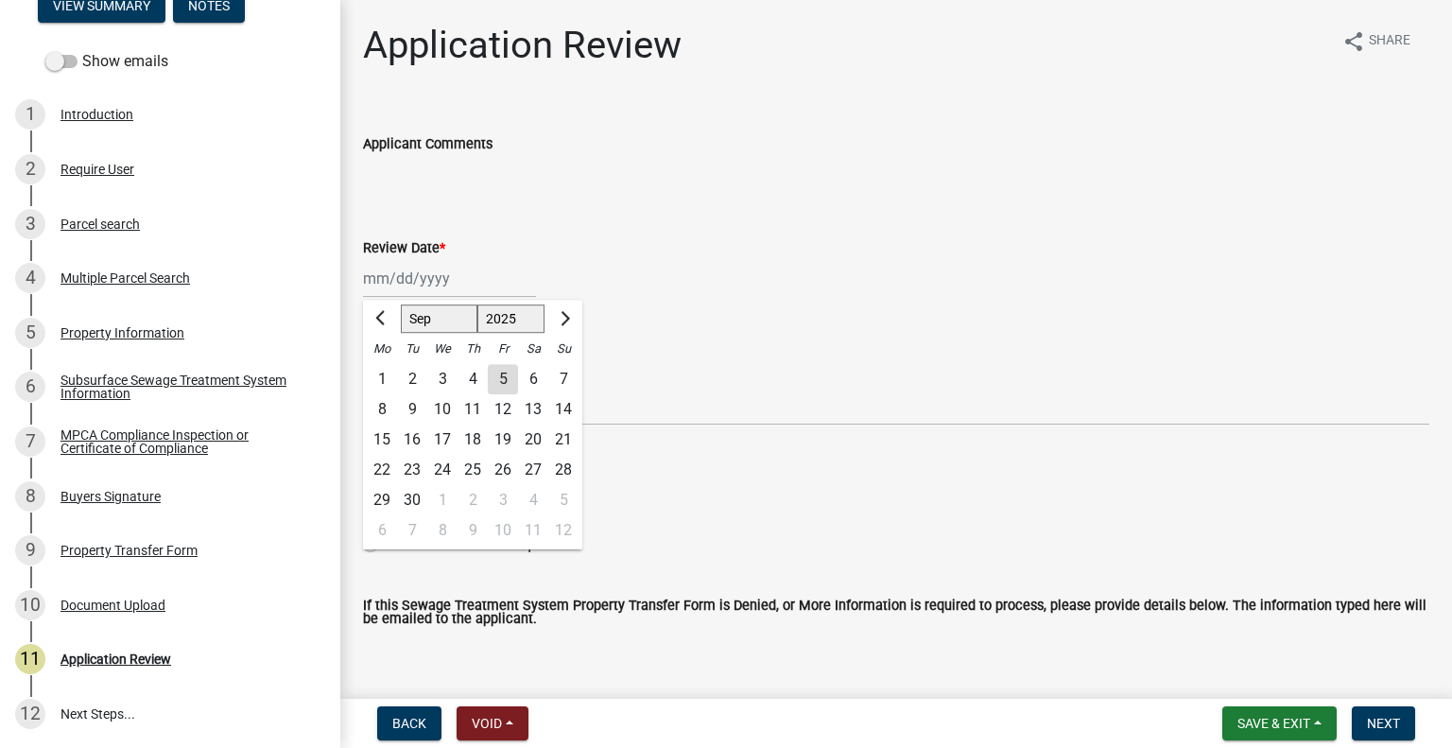
click at [499, 371] on div "5" at bounding box center [503, 379] width 30 height 30
type input "09/05/2025"
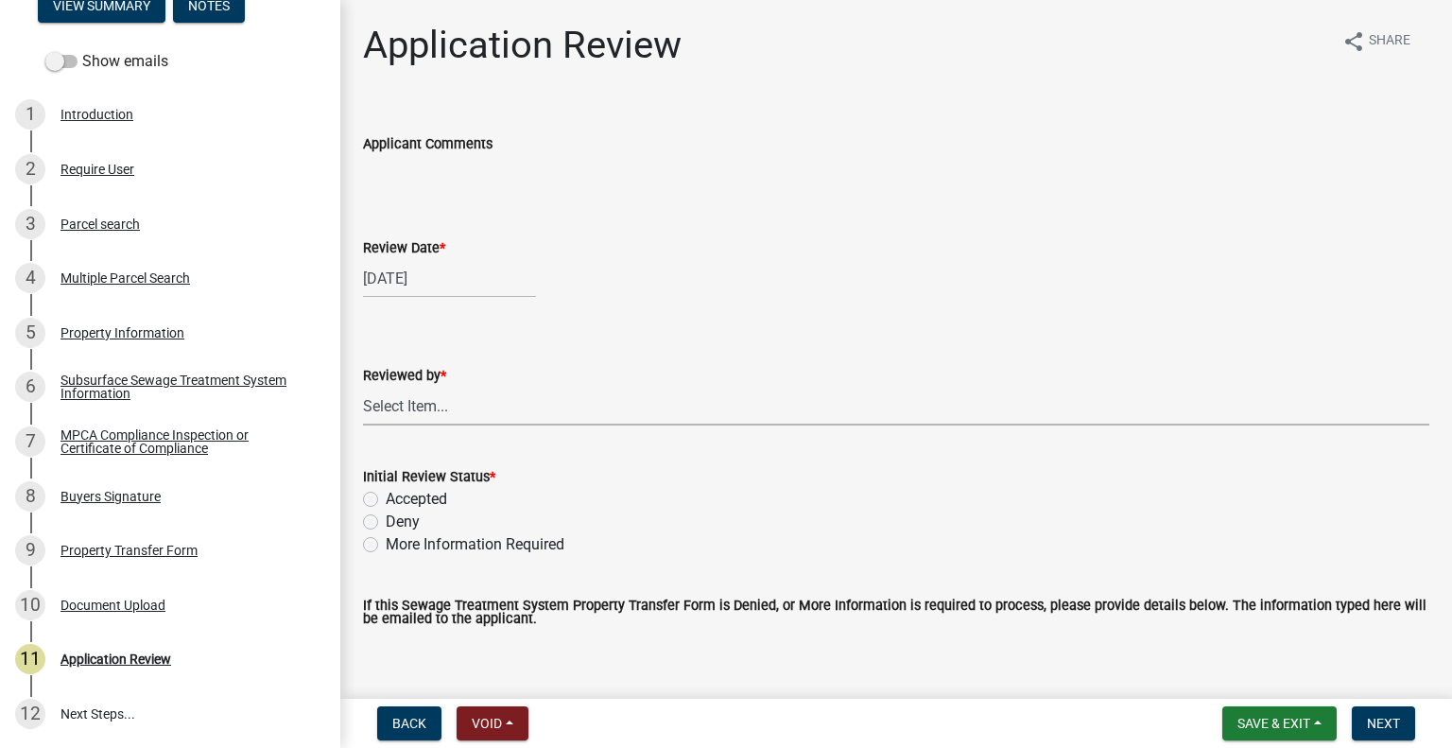
drag, startPoint x: 507, startPoint y: 401, endPoint x: 514, endPoint y: 388, distance: 15.2
click at [507, 402] on select "Select Item... Alexis Newark Amy Busko Andrea Perales Brittany Tollefson Christ…" at bounding box center [896, 406] width 1066 height 39
click at [363, 387] on select "Select Item... Alexis Newark Amy Busko Andrea Perales Brittany Tollefson Christ…" at bounding box center [896, 406] width 1066 height 39
select select "2217fab6-25d2-4df2-8e35-18ddd05e0fe8"
click at [439, 495] on label "Accepted" at bounding box center [416, 499] width 61 height 23
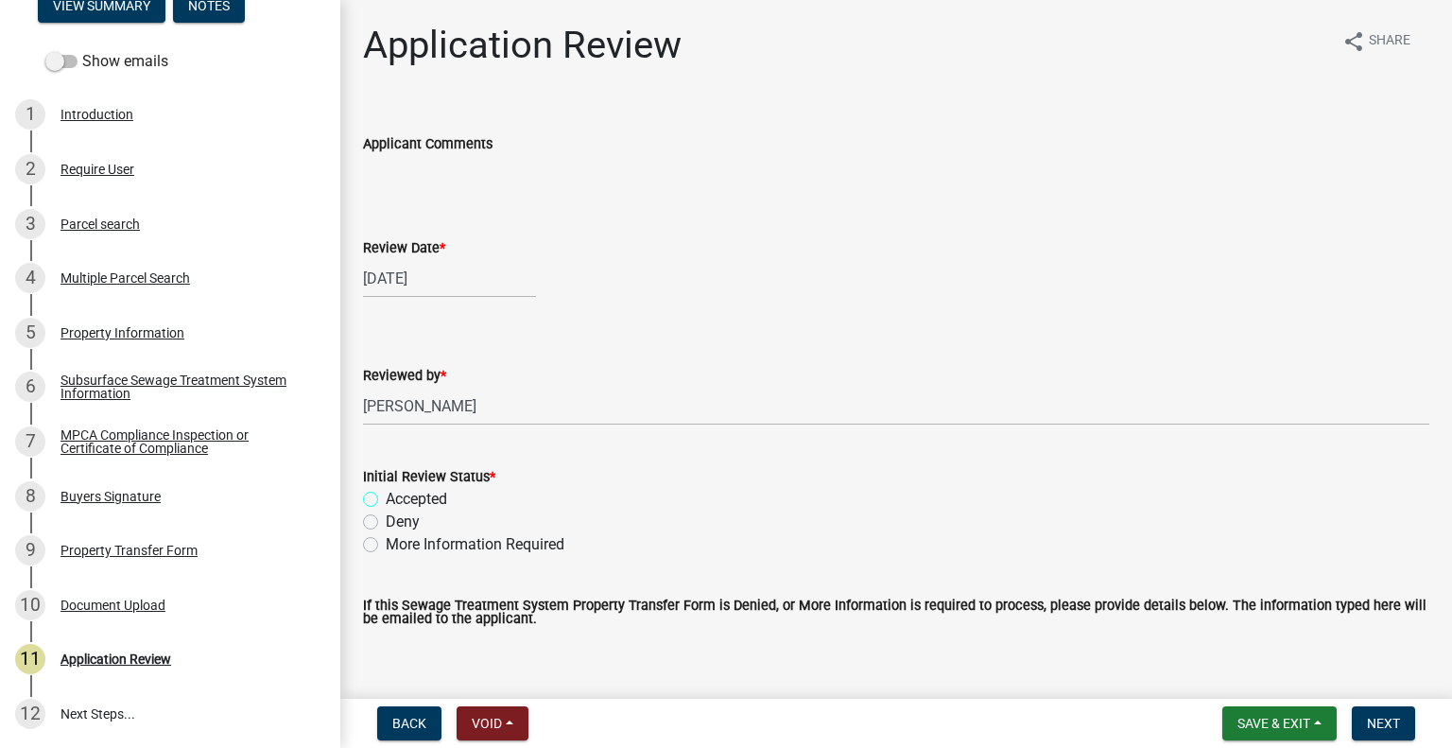
click at [398, 495] on input "Accepted" at bounding box center [392, 494] width 12 height 12
radio input "true"
drag, startPoint x: 1374, startPoint y: 725, endPoint x: 1431, endPoint y: 706, distance: 59.8
click at [1374, 724] on span "Next" at bounding box center [1383, 722] width 33 height 15
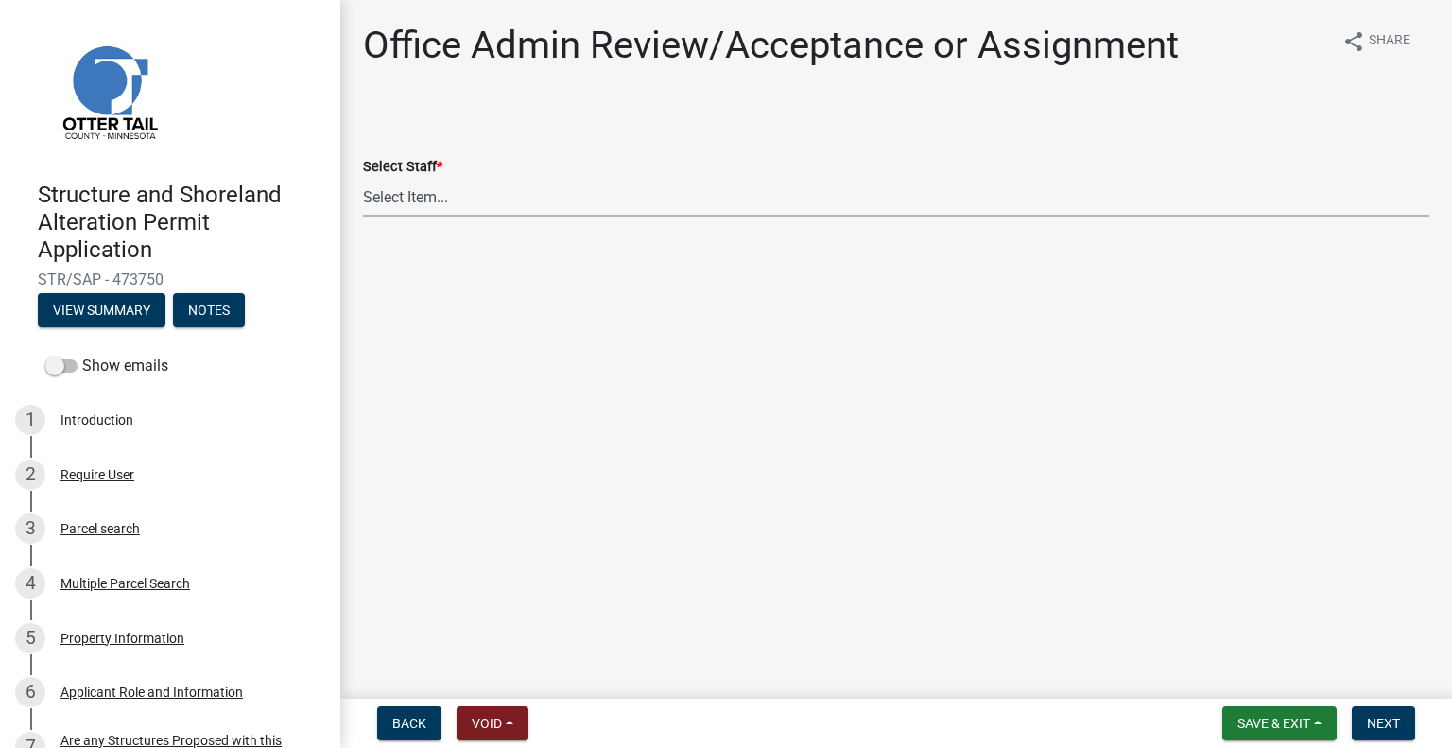
click at [493, 198] on select "Select Item... Alexis Newark (anewark@ottertailcounty.gov) Amy Busko (abusko@ot…" at bounding box center [896, 197] width 1066 height 39
click at [363, 178] on select "Select Item... Alexis Newark (anewark@ottertailcounty.gov) Amy Busko (abusko@ot…" at bounding box center [896, 197] width 1066 height 39
select select "587f38f5-c90e-4c12-9e10-d3e23909bbca"
click at [1386, 719] on span "Next" at bounding box center [1383, 722] width 33 height 15
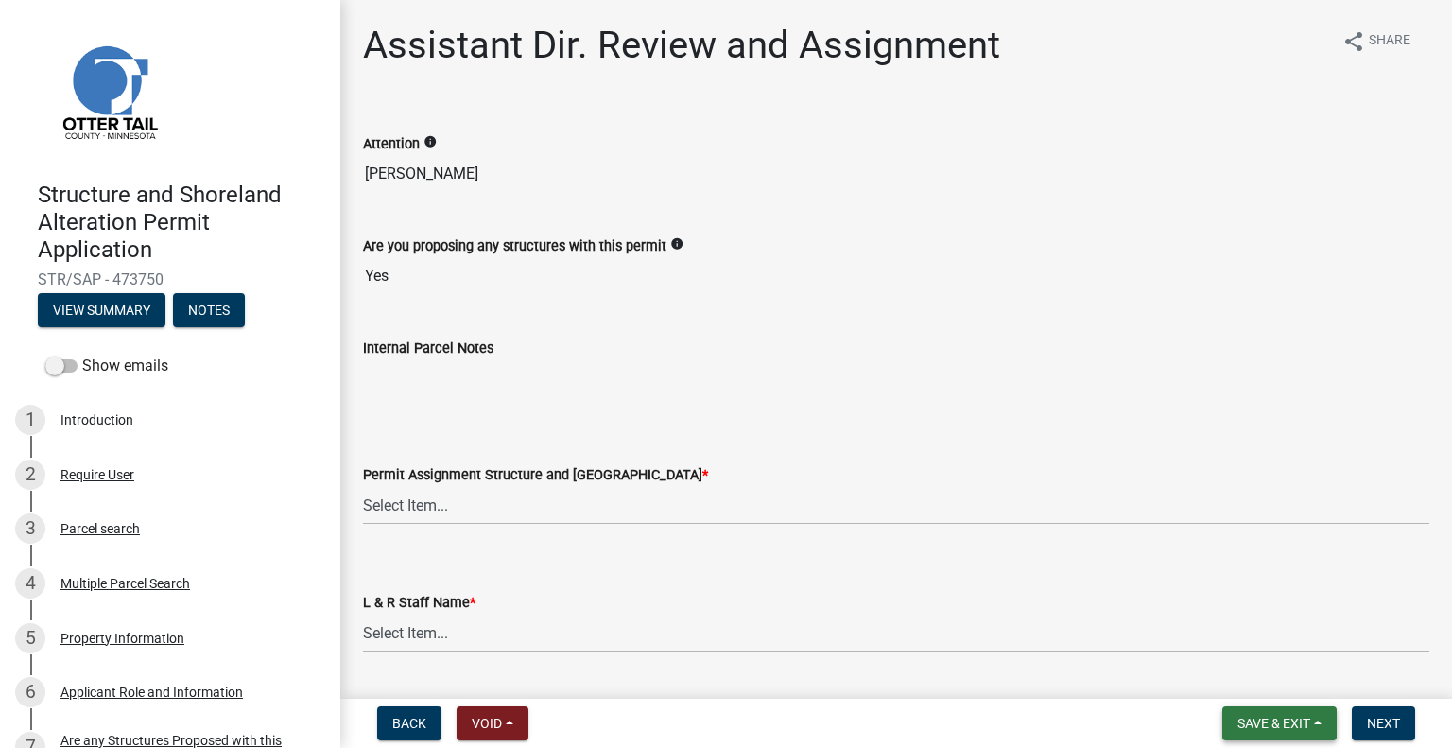
click at [1282, 719] on span "Save & Exit" at bounding box center [1273, 722] width 73 height 15
click at [1250, 677] on button "Save & Exit" at bounding box center [1260, 673] width 151 height 45
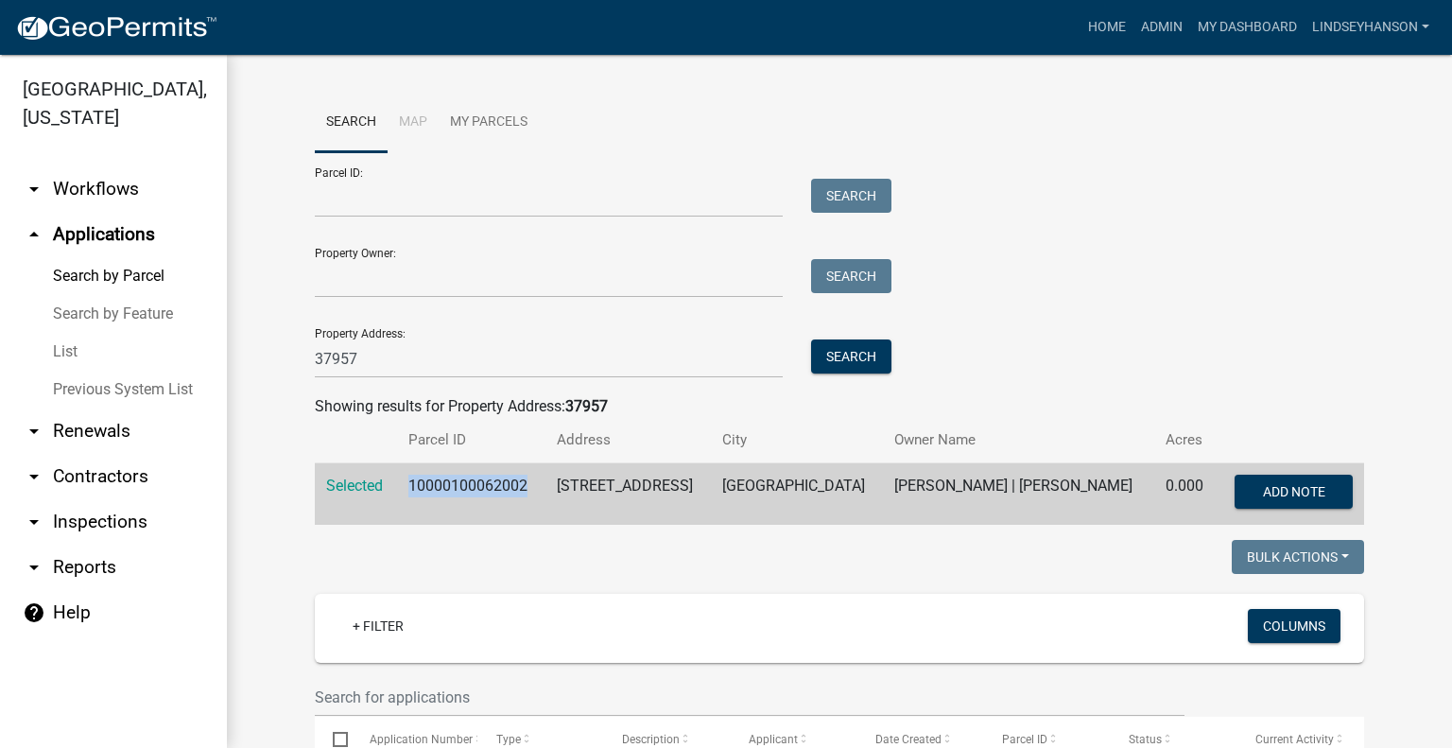
scroll to position [95, 0]
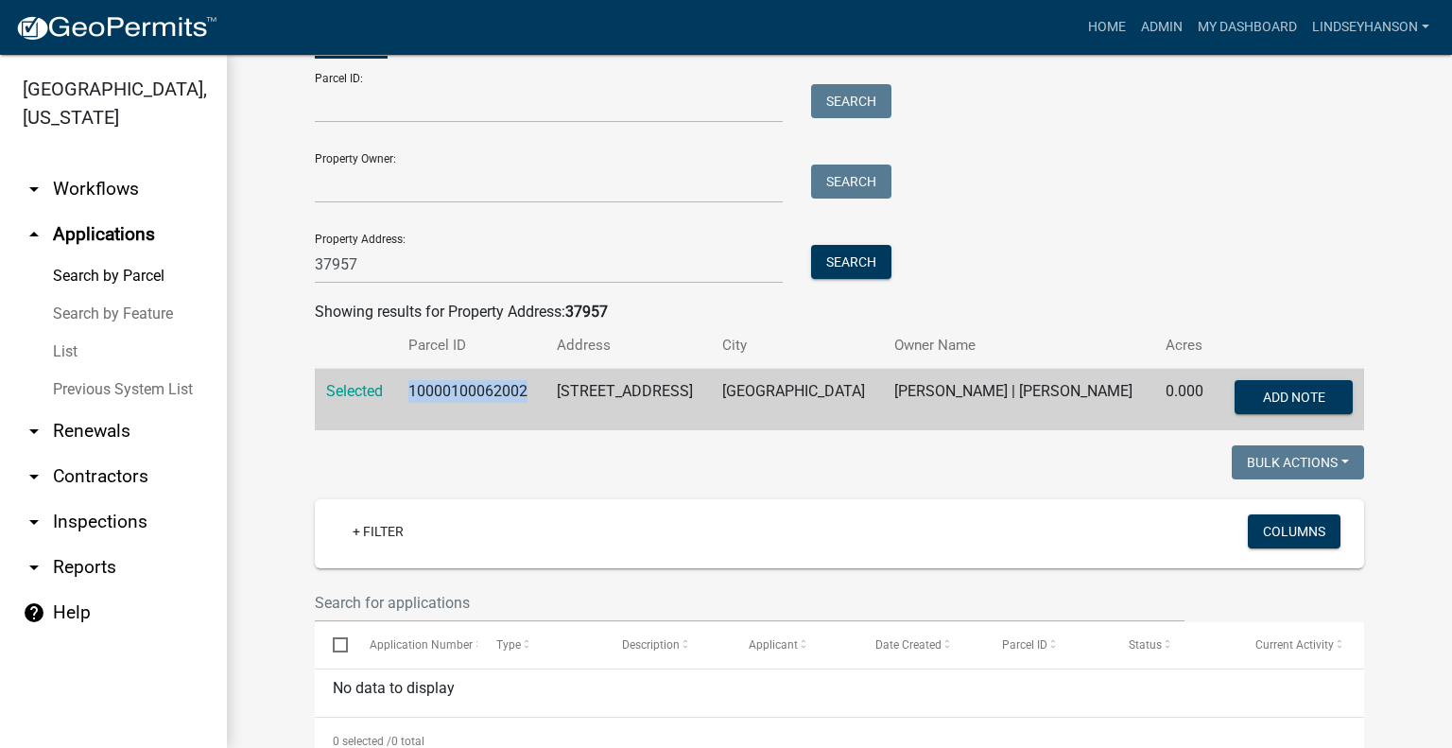
drag, startPoint x: 127, startPoint y: 186, endPoint x: 190, endPoint y: 222, distance: 72.8
click at [127, 186] on link "arrow_drop_down Workflows" at bounding box center [113, 188] width 227 height 45
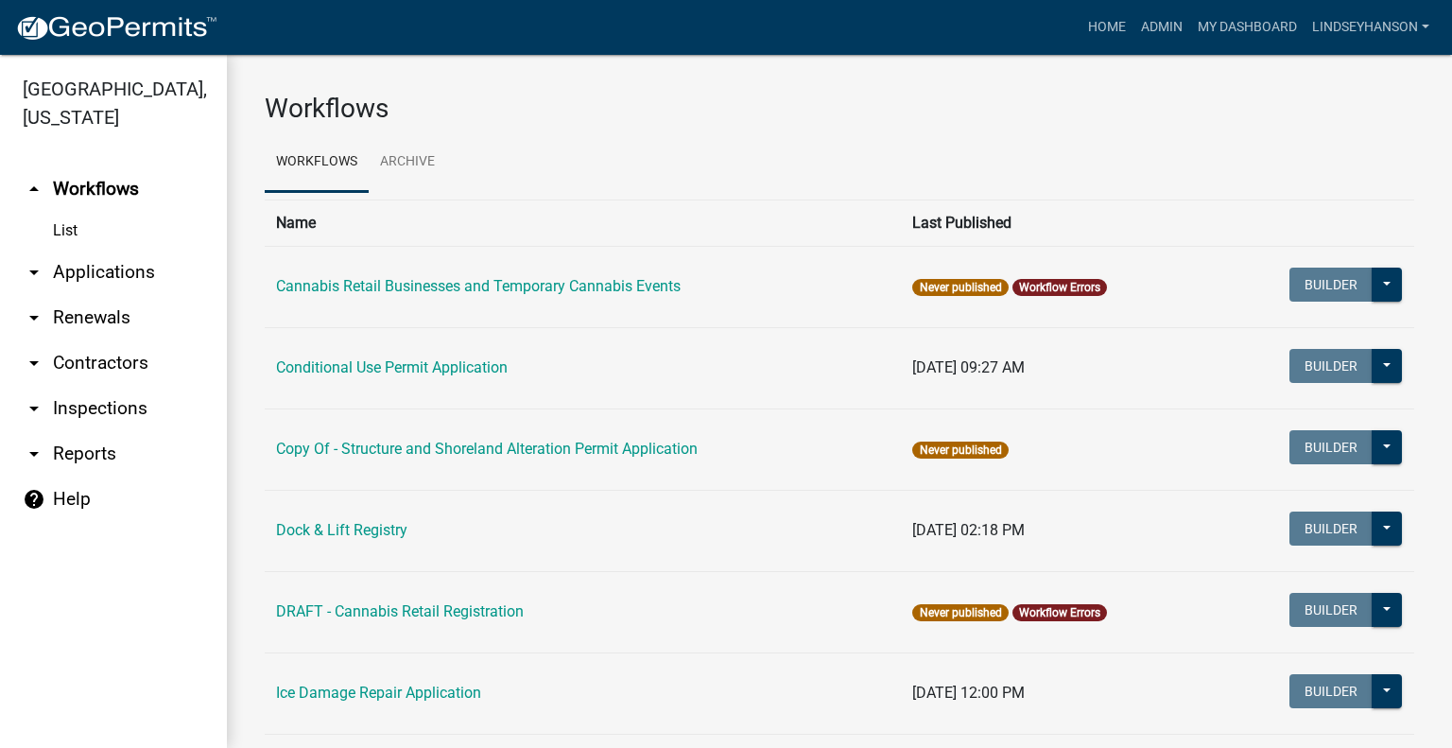
click at [157, 266] on link "arrow_drop_down Applications" at bounding box center [113, 272] width 227 height 45
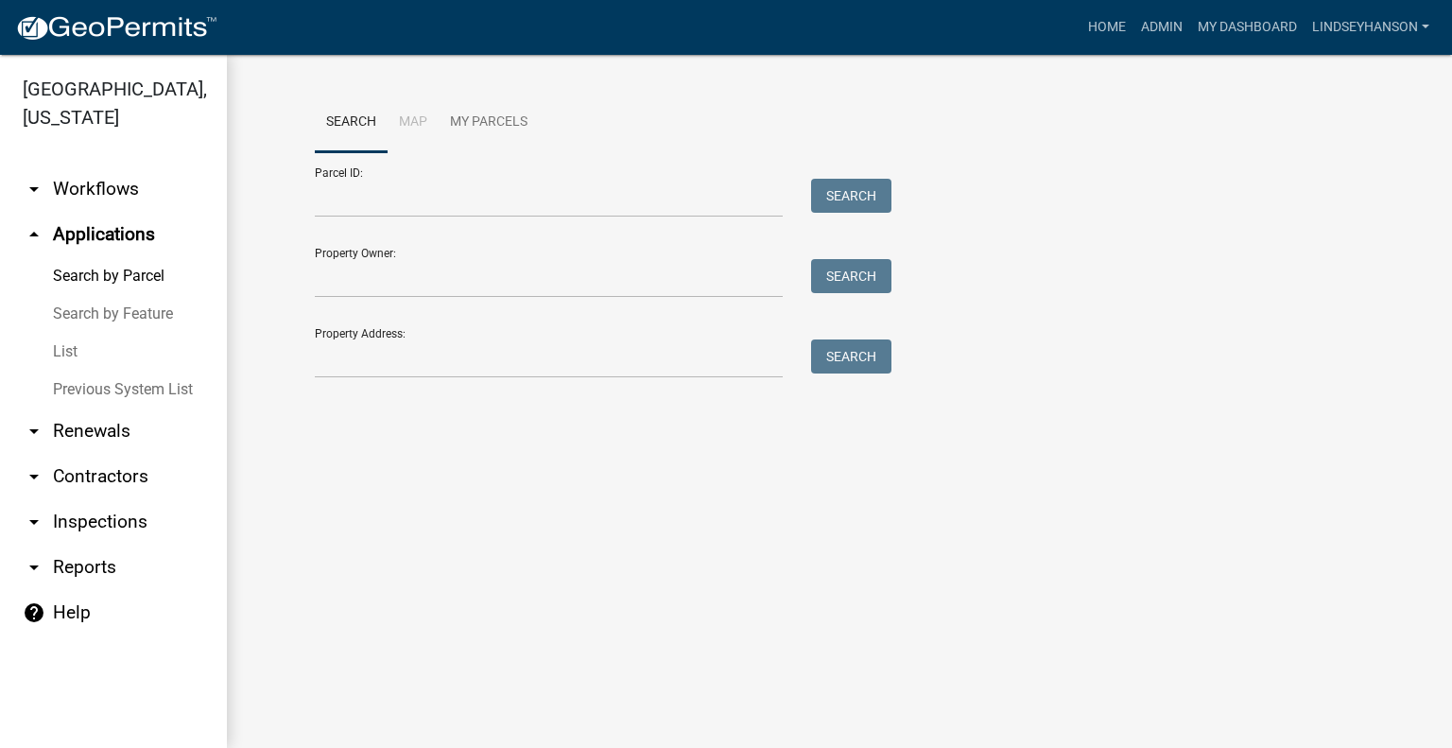
click at [128, 184] on link "arrow_drop_down Workflows" at bounding box center [113, 188] width 227 height 45
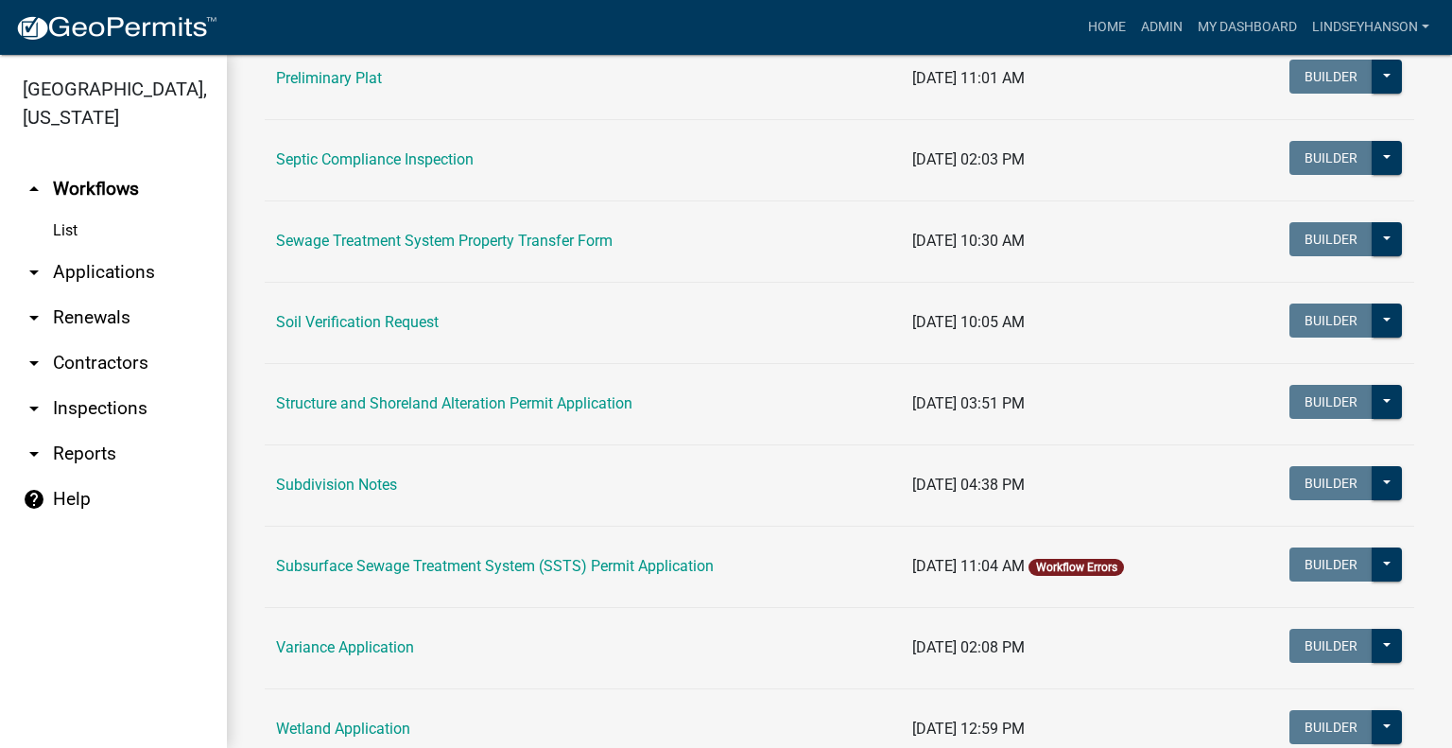
scroll to position [1023, 0]
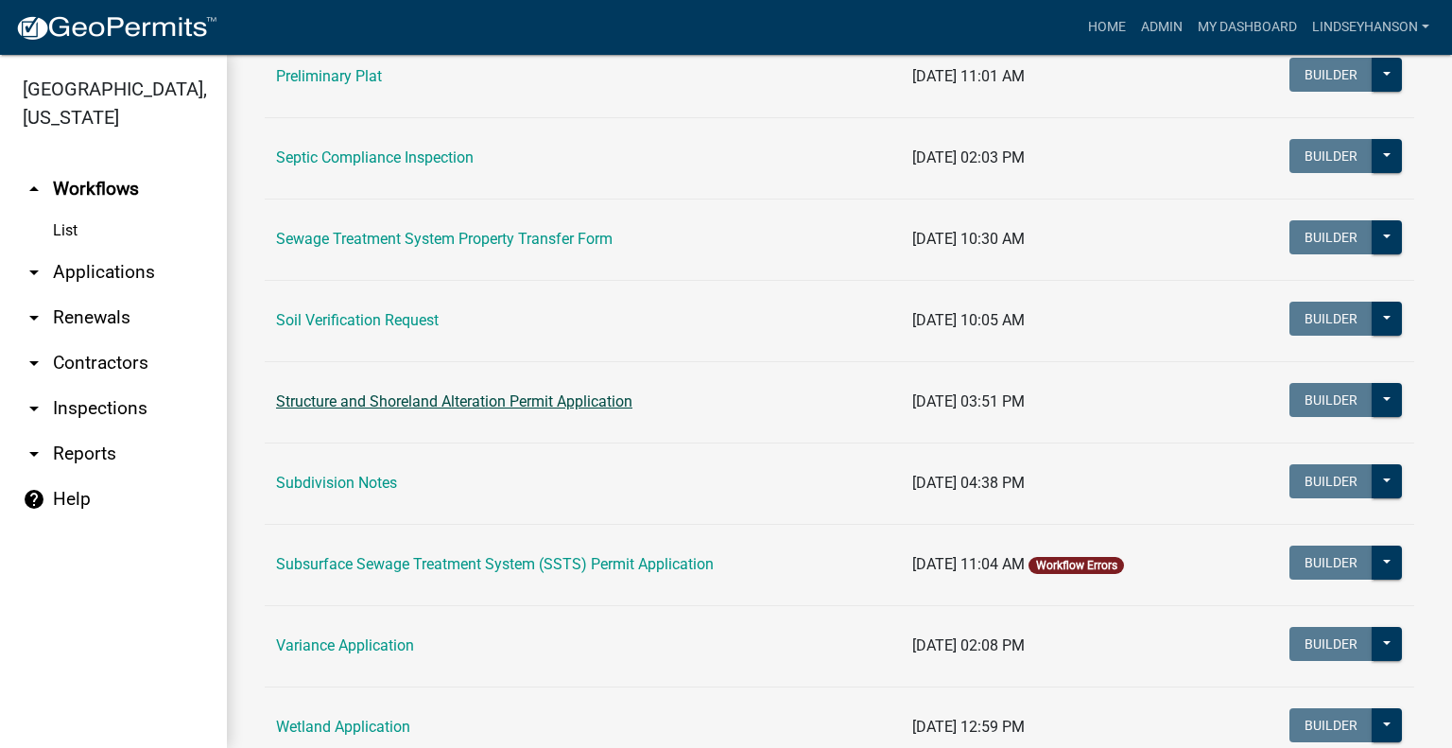
click at [591, 402] on link "Structure and Shoreland Alteration Permit Application" at bounding box center [454, 401] width 356 height 18
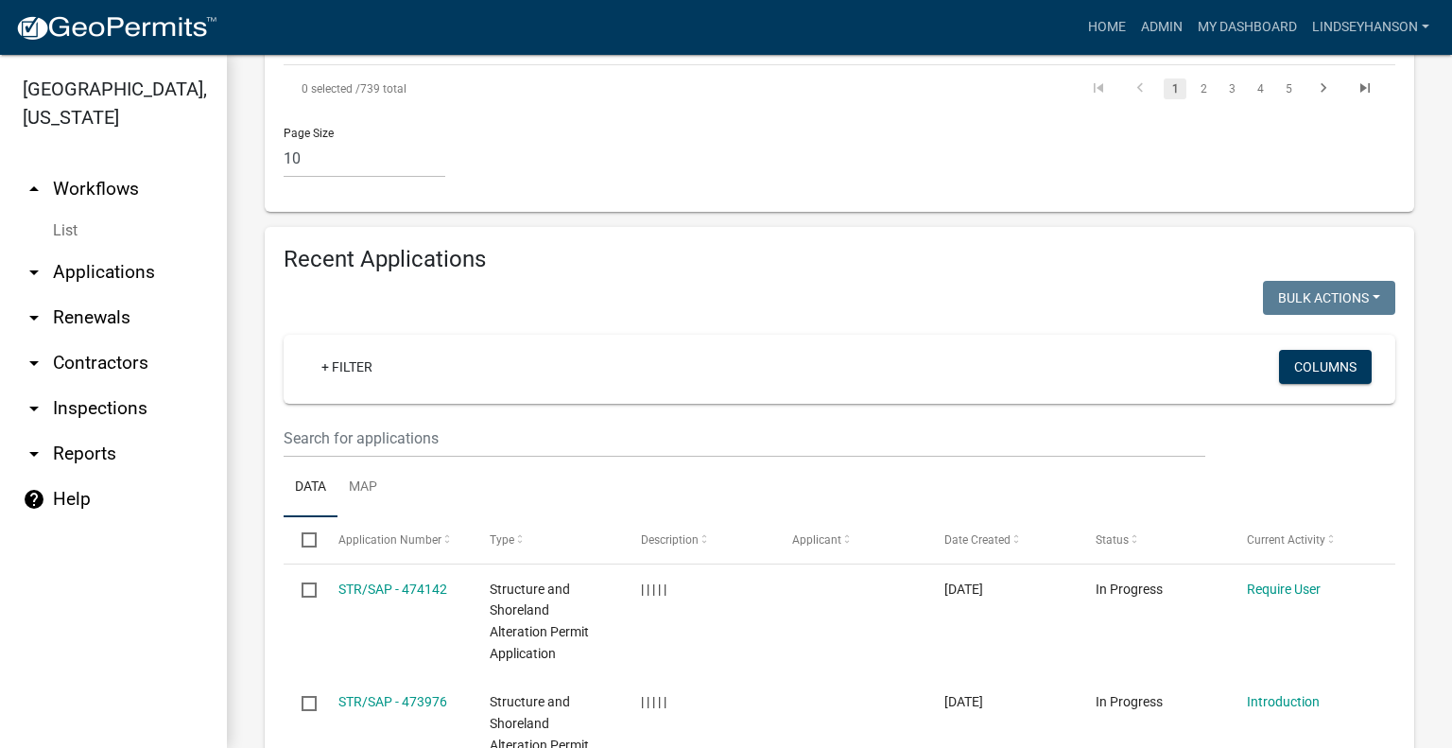
scroll to position [2208, 0]
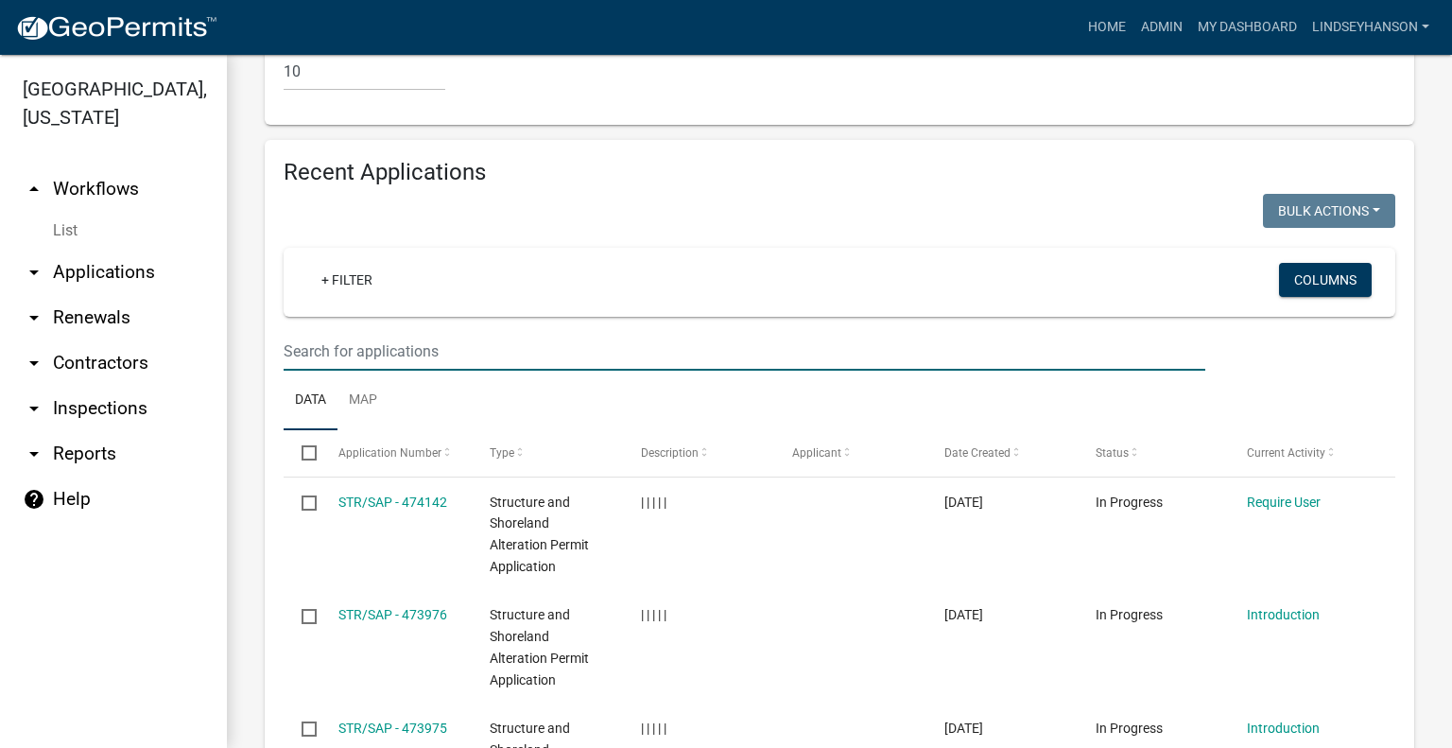
click at [783, 332] on input "text" at bounding box center [745, 351] width 922 height 39
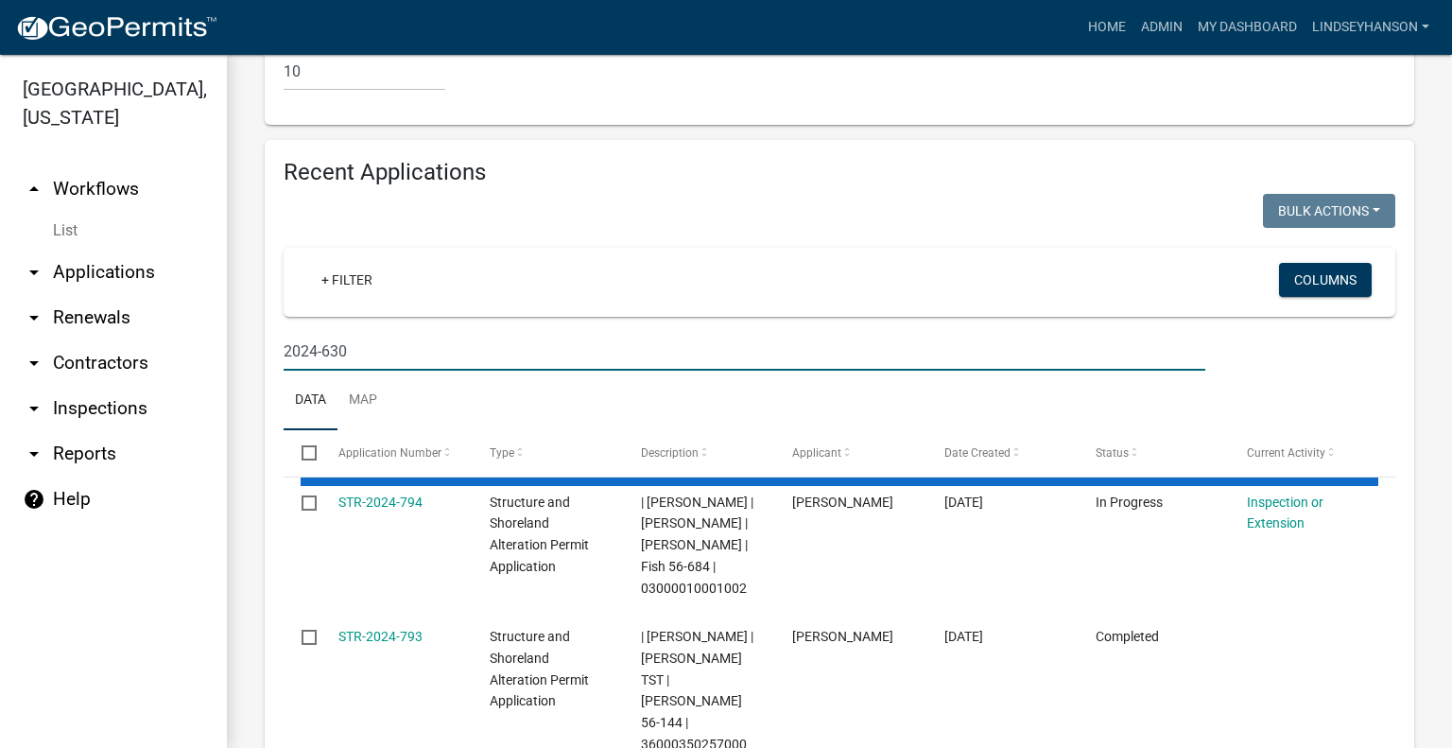
scroll to position [2140, 0]
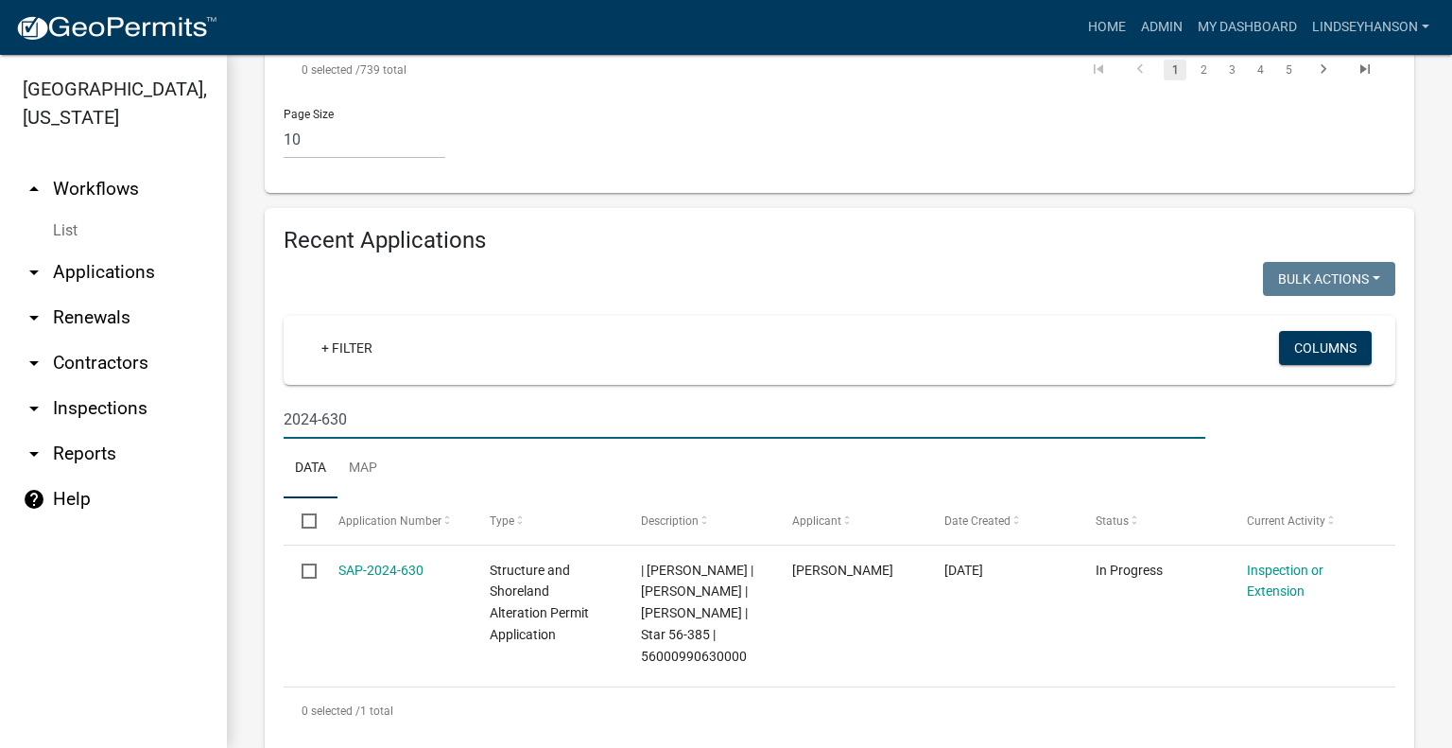
type input "2024-630"
click at [147, 293] on link "arrow_drop_down Applications" at bounding box center [113, 272] width 227 height 45
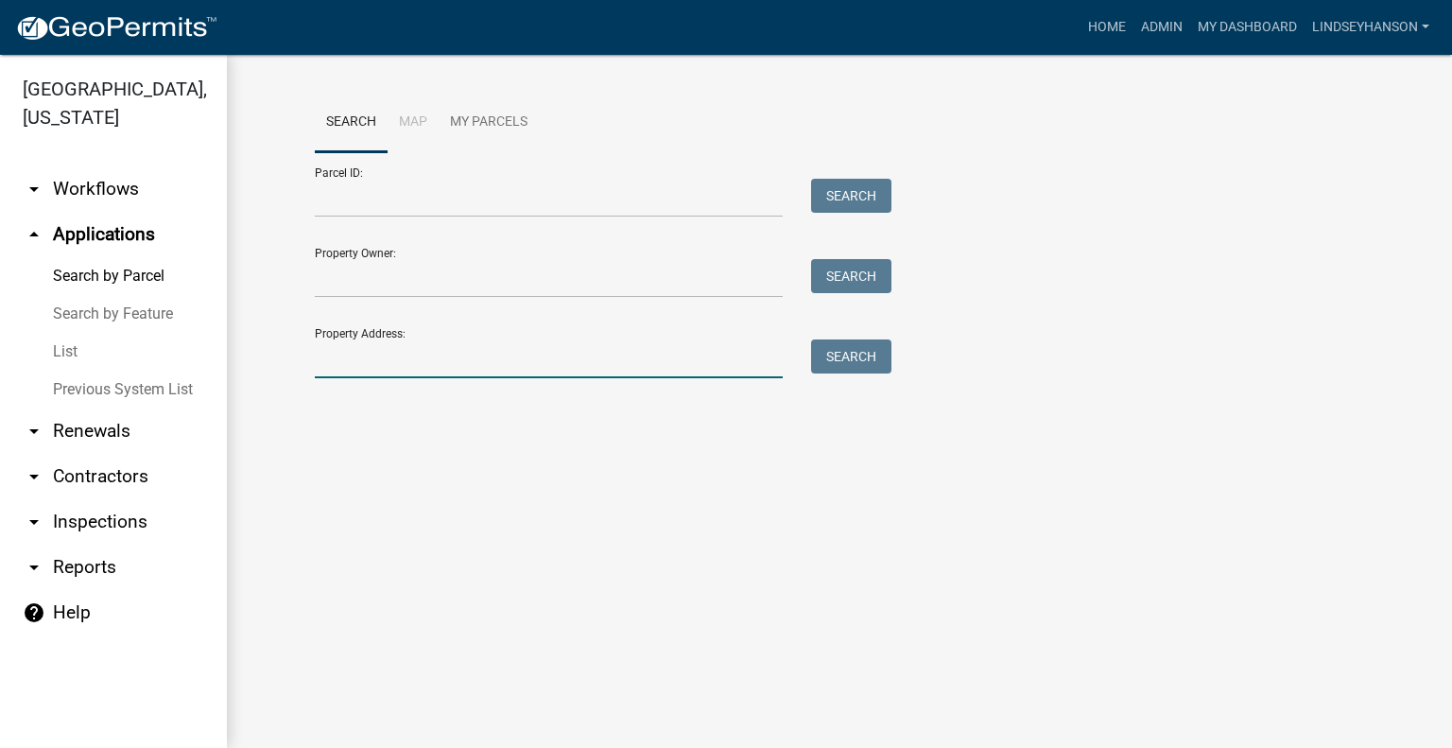
click at [595, 369] on input "Property Address:" at bounding box center [549, 358] width 468 height 39
type input "36839"
click at [828, 344] on button "Search" at bounding box center [851, 356] width 80 height 34
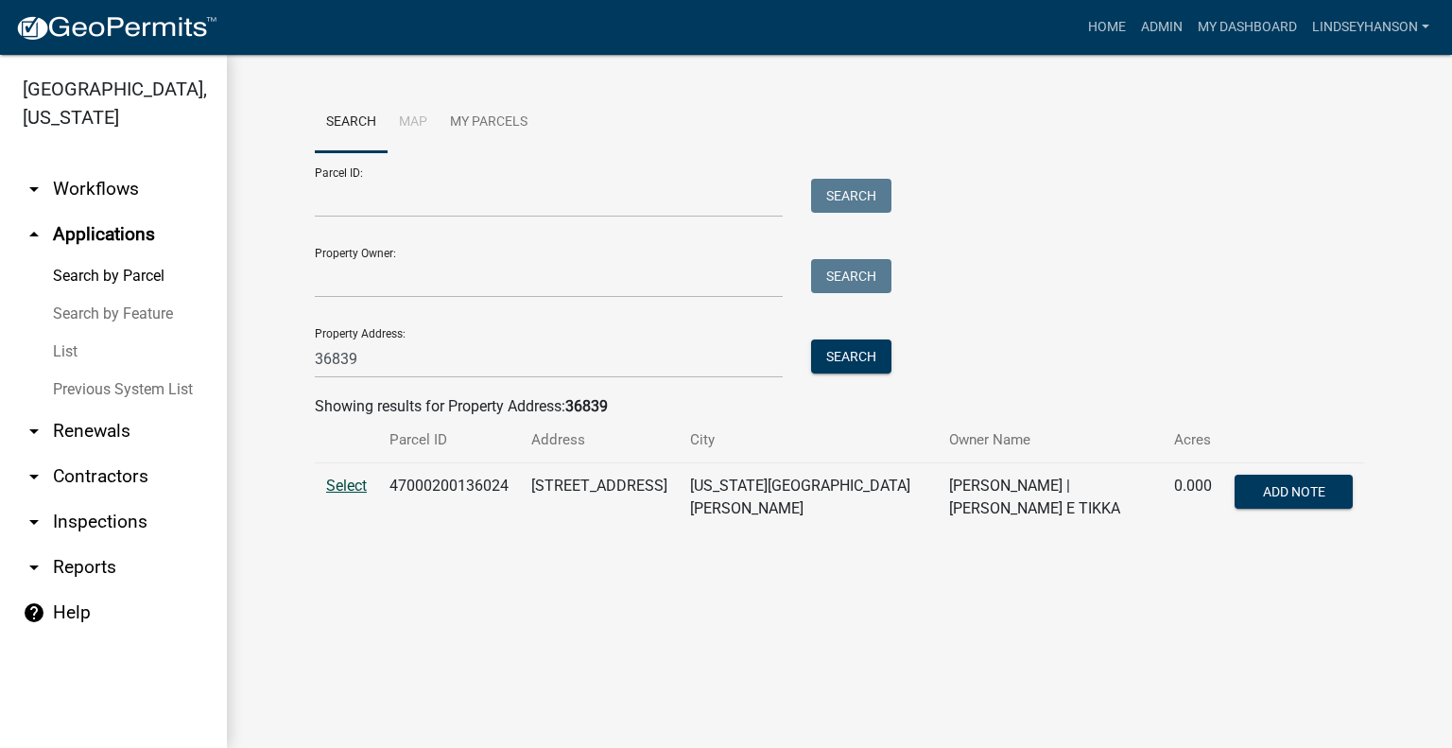
click at [344, 483] on span "Select" at bounding box center [346, 485] width 41 height 18
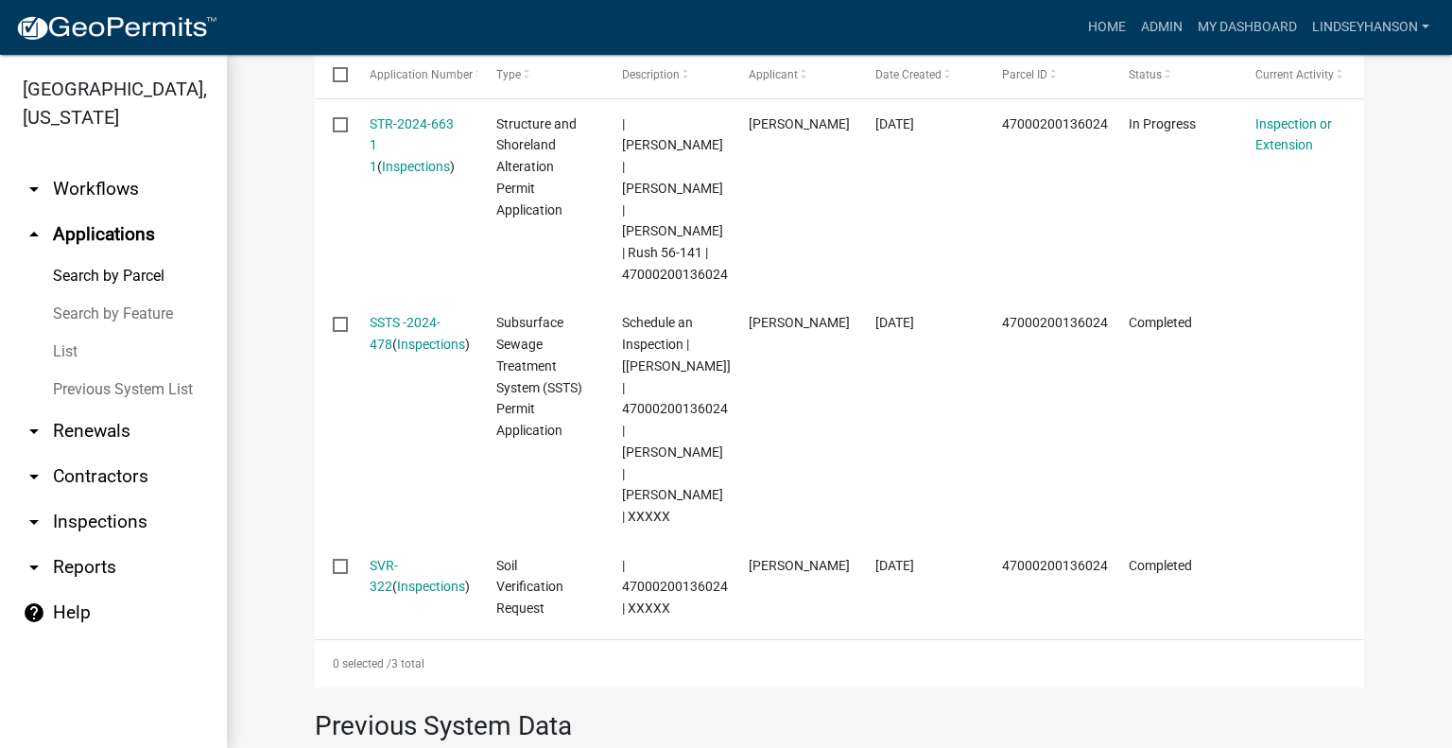
scroll to position [473, 0]
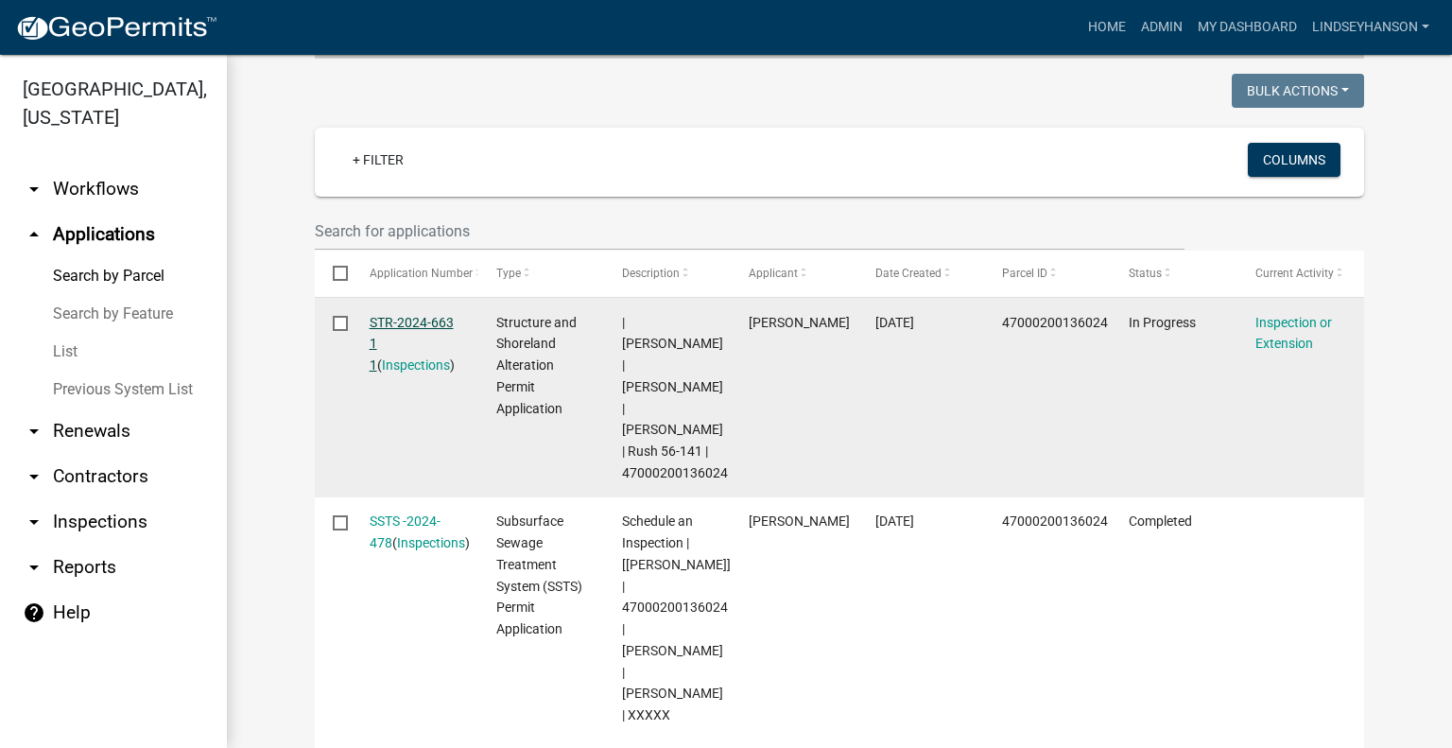
click at [421, 315] on link "STR-2024-663 1 1" at bounding box center [412, 344] width 84 height 59
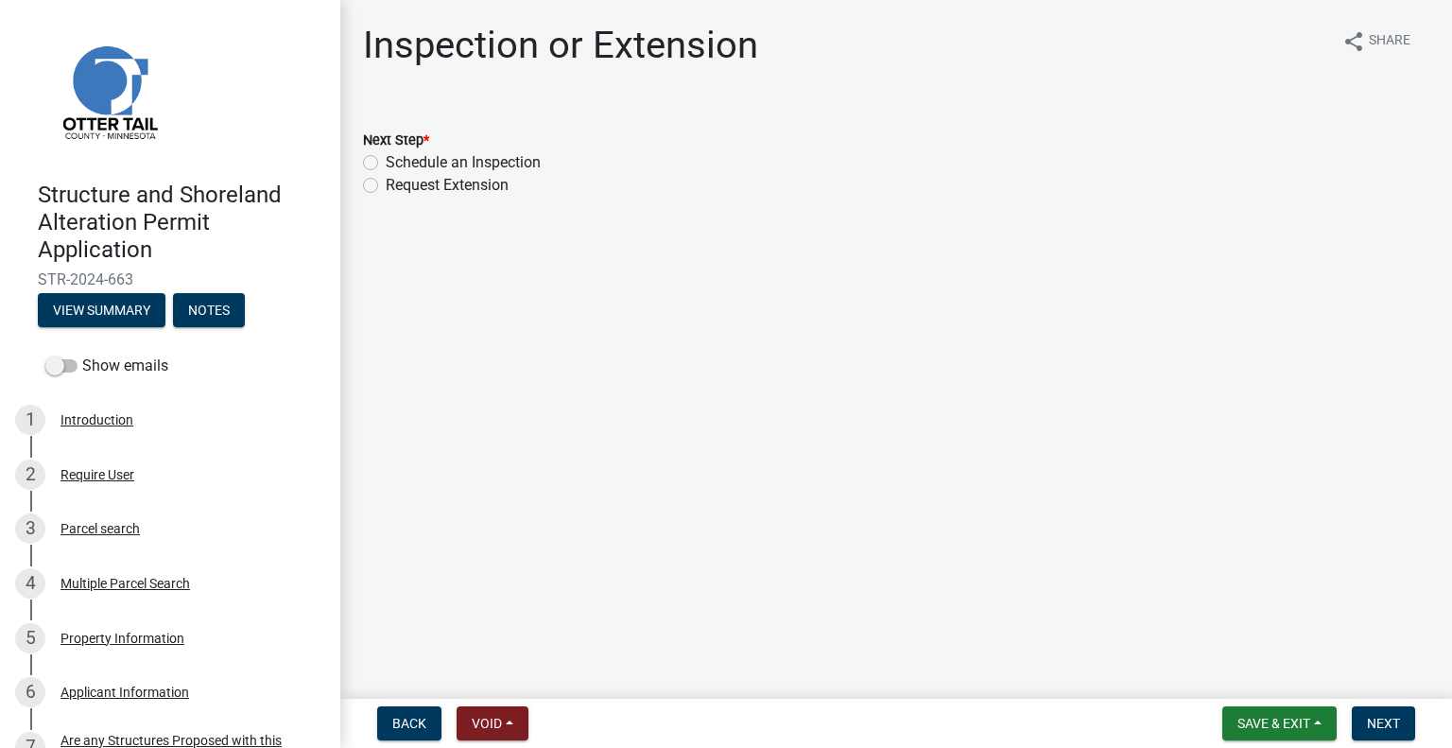
click at [462, 162] on label "Schedule an Inspection" at bounding box center [463, 162] width 155 height 23
click at [398, 162] on input "Schedule an Inspection" at bounding box center [392, 157] width 12 height 12
radio input "true"
click at [1384, 732] on button "Next" at bounding box center [1383, 723] width 63 height 34
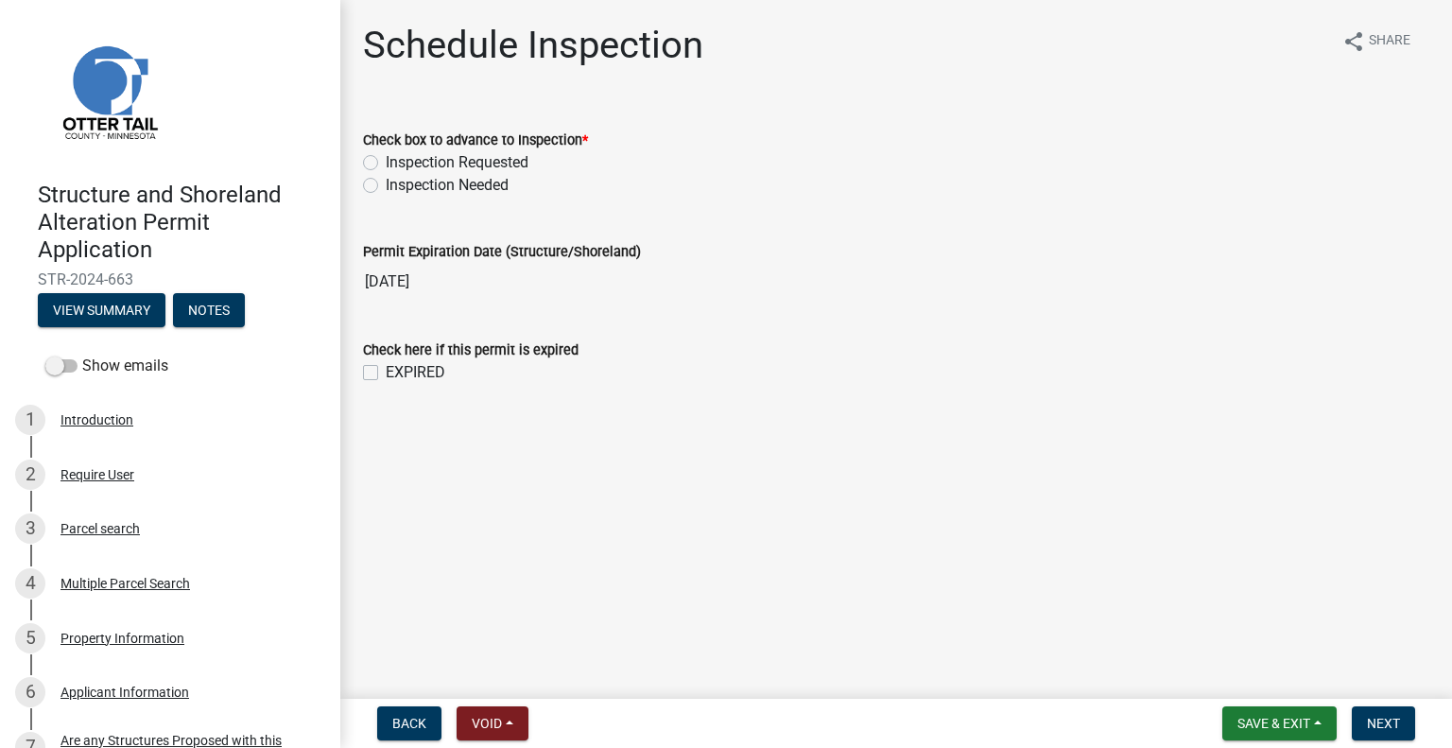
click at [425, 158] on label "Inspection Requested" at bounding box center [457, 162] width 143 height 23
click at [398, 158] on input "Inspection Requested" at bounding box center [392, 157] width 12 height 12
radio input "true"
click at [1390, 718] on span "Next" at bounding box center [1383, 722] width 33 height 15
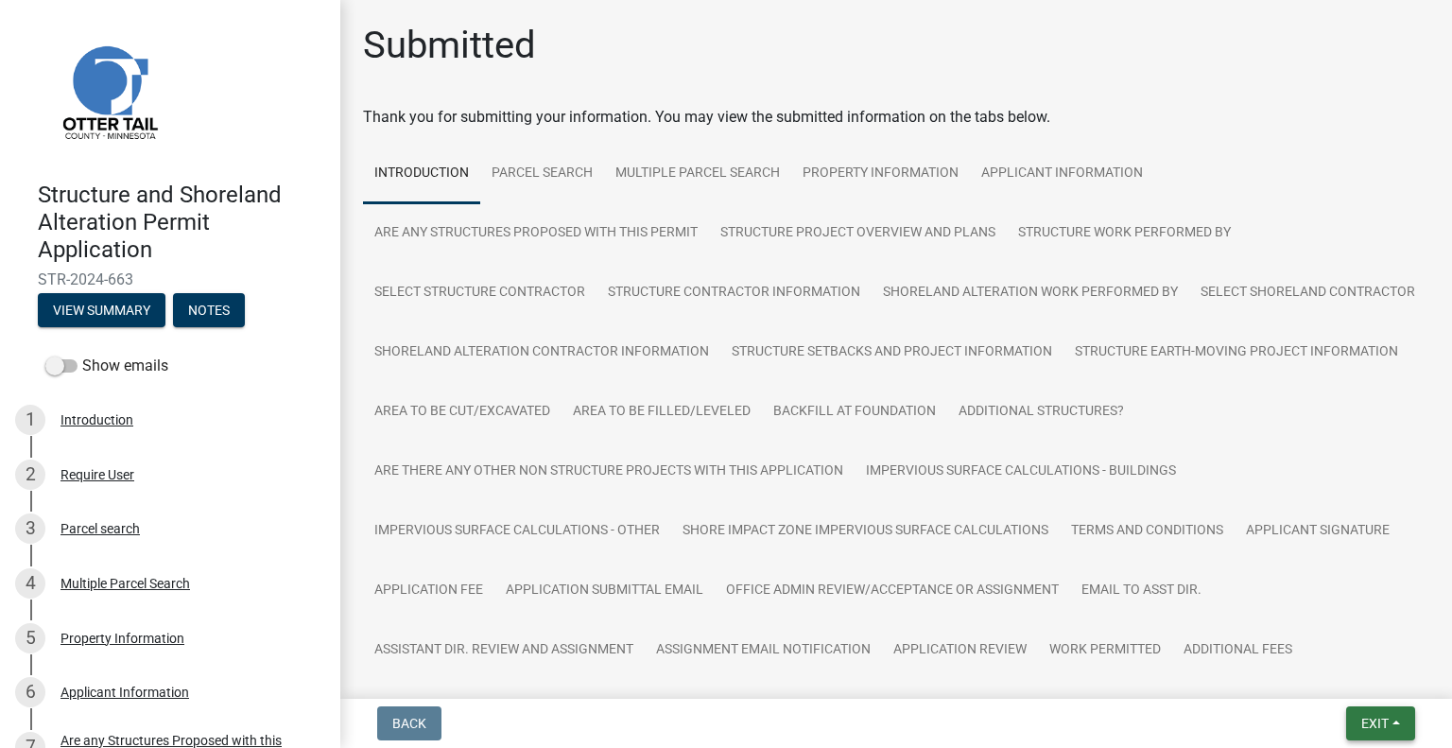
drag, startPoint x: 1381, startPoint y: 717, endPoint x: 1369, endPoint y: 706, distance: 16.7
click at [1381, 717] on span "Exit" at bounding box center [1374, 722] width 27 height 15
click at [1323, 673] on button "Save & Exit" at bounding box center [1340, 673] width 151 height 45
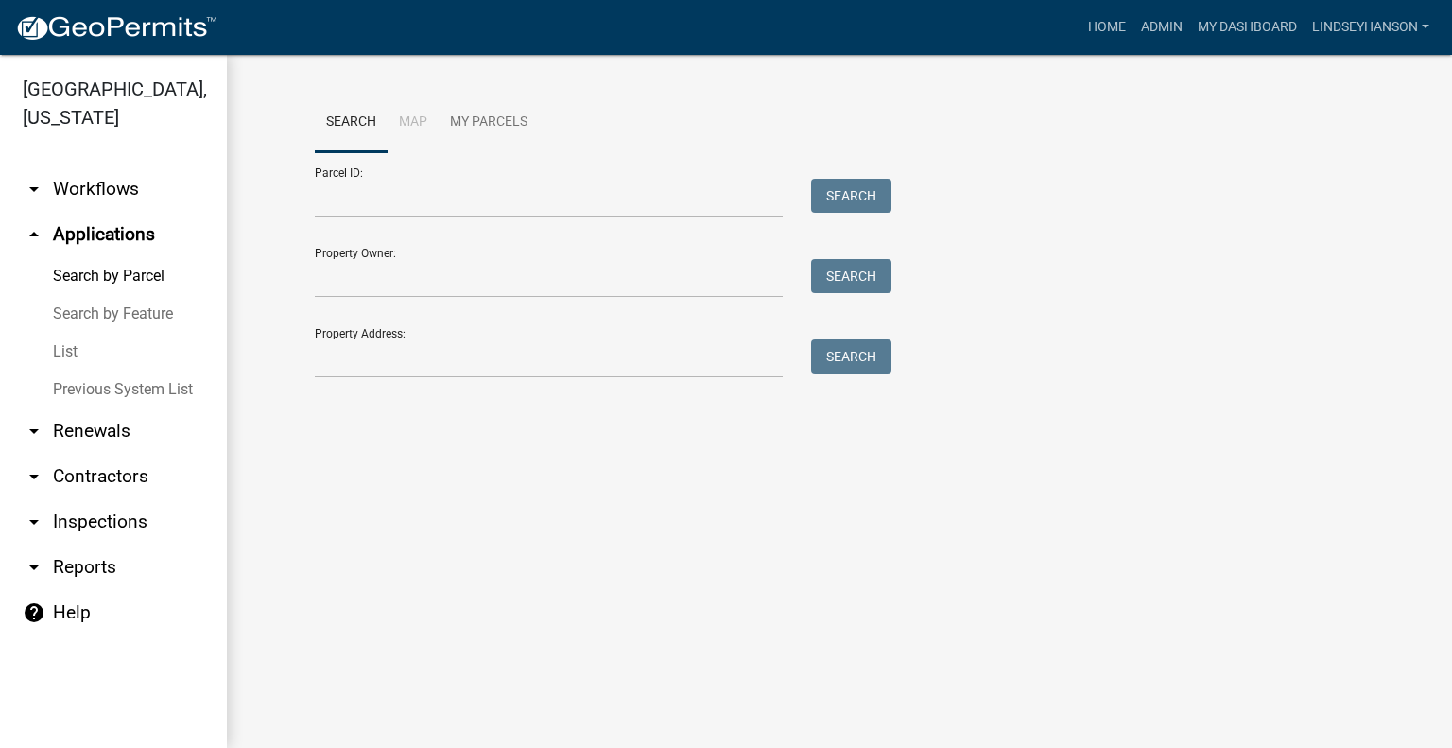
click at [117, 177] on link "arrow_drop_down Workflows" at bounding box center [113, 188] width 227 height 45
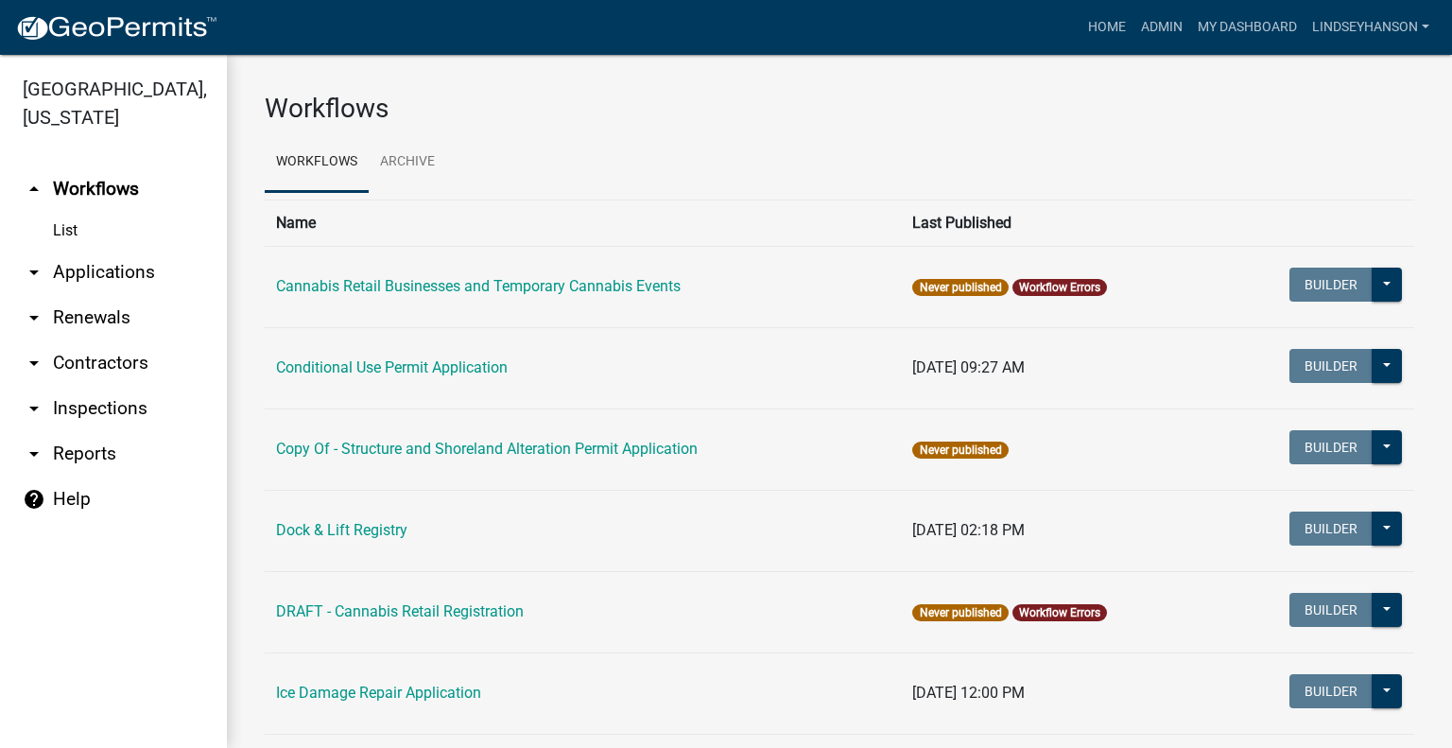
click at [136, 269] on link "arrow_drop_down Applications" at bounding box center [113, 272] width 227 height 45
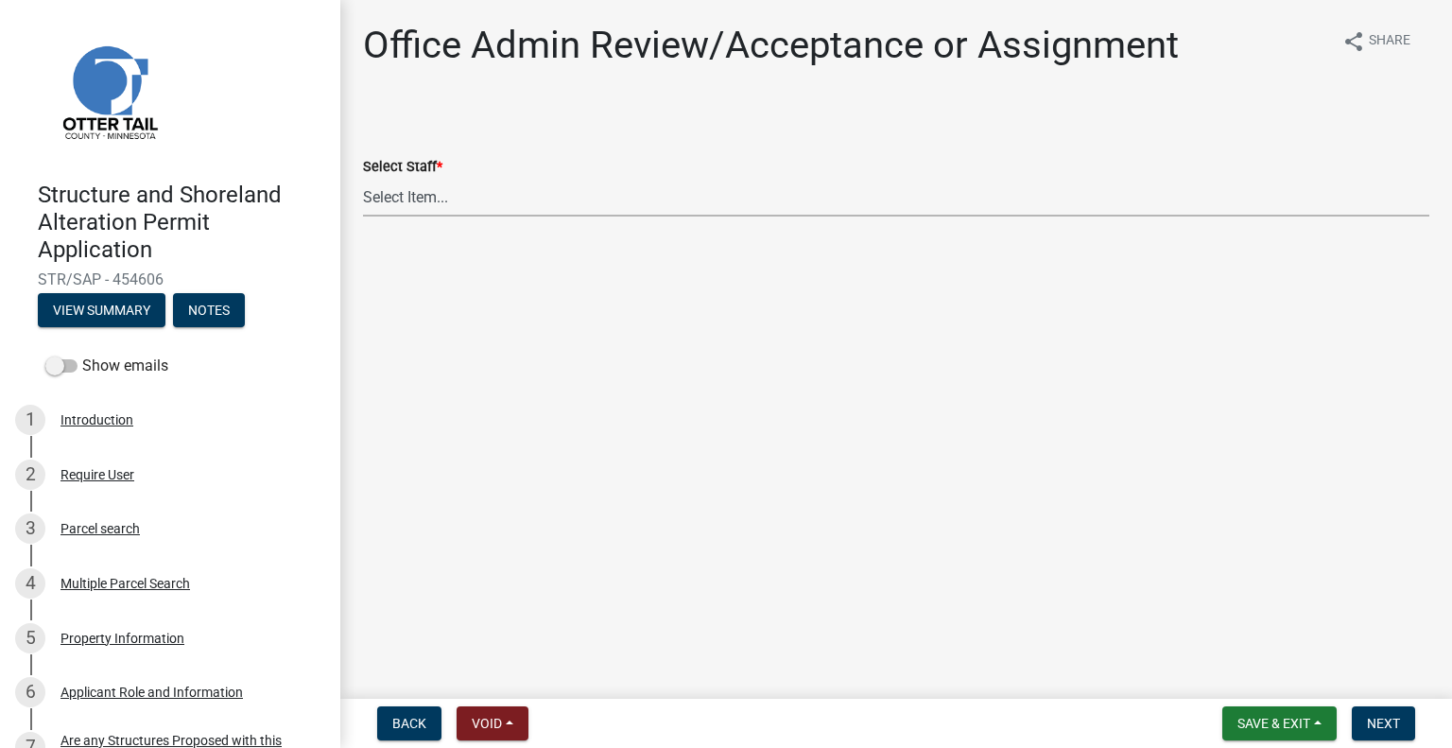
click at [409, 192] on select "Select Item... [PERSON_NAME] ([EMAIL_ADDRESS][DOMAIN_NAME]) [PERSON_NAME] ([EMA…" at bounding box center [896, 197] width 1066 height 39
click at [363, 178] on select "Select Item... [PERSON_NAME] ([EMAIL_ADDRESS][DOMAIN_NAME]) [PERSON_NAME] ([EMA…" at bounding box center [896, 197] width 1066 height 39
select select "587f38f5-c90e-4c12-9e10-d3e23909bbca"
click at [1369, 718] on span "Next" at bounding box center [1383, 722] width 33 height 15
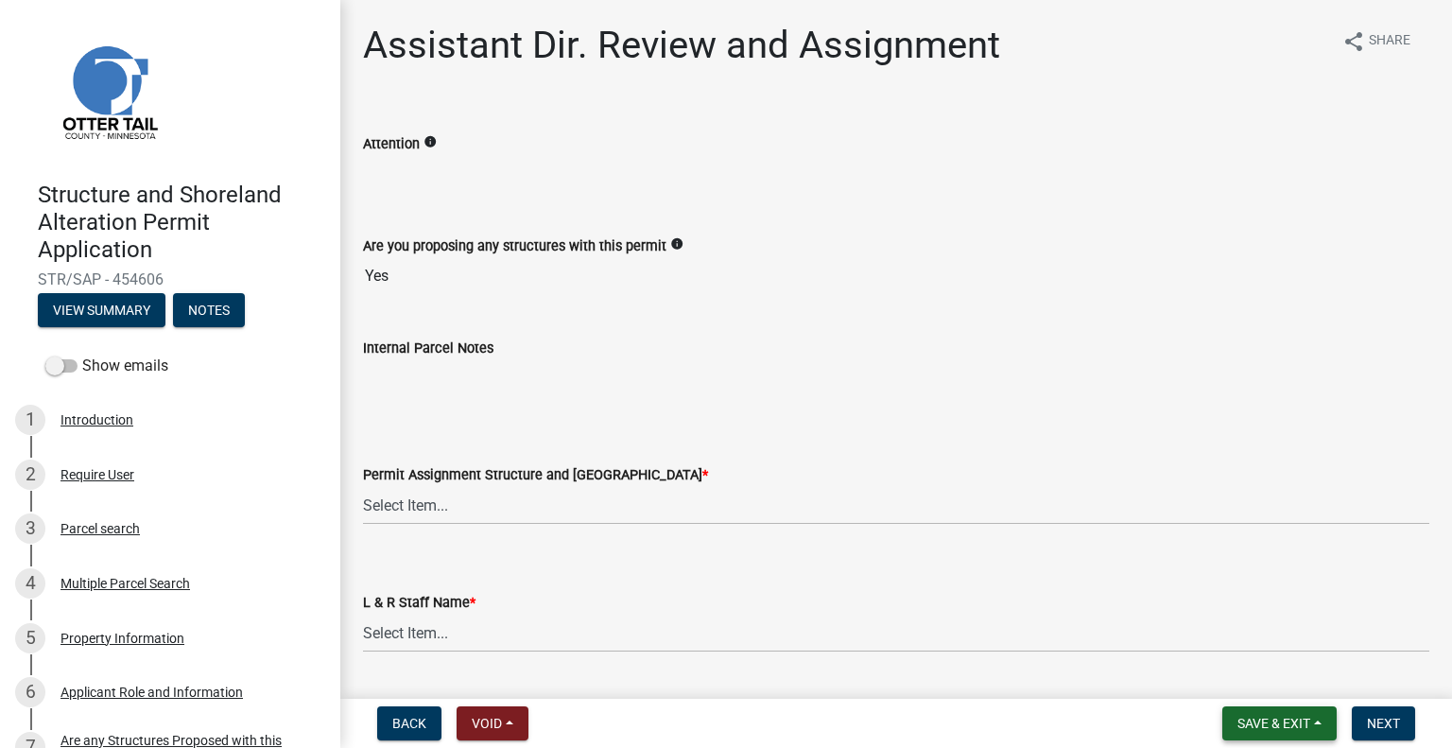
click at [1296, 724] on span "Save & Exit" at bounding box center [1273, 722] width 73 height 15
click at [1269, 675] on button "Save & Exit" at bounding box center [1260, 673] width 151 height 45
